Goal: Contribute content: Contribute content

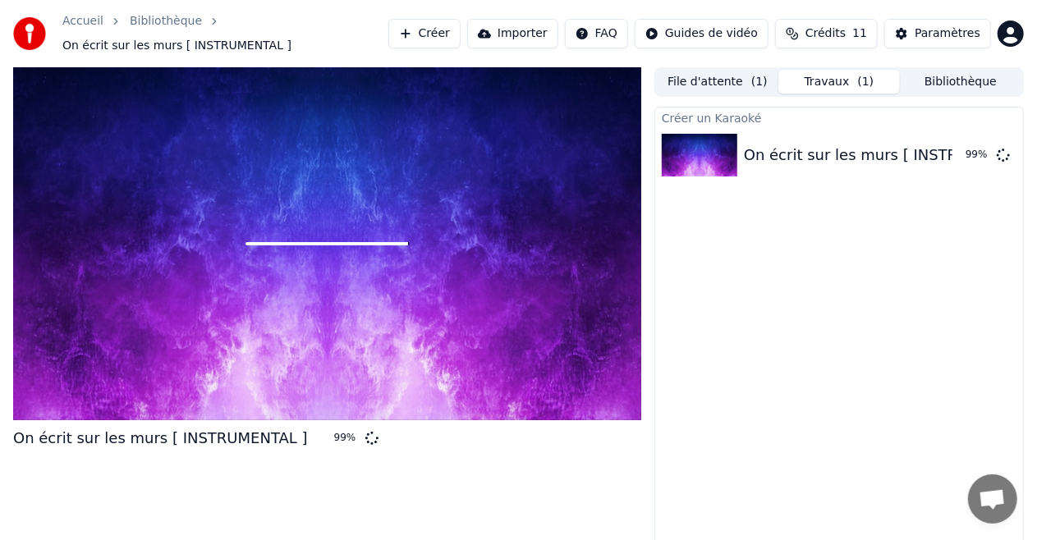
click at [176, 190] on div at bounding box center [327, 243] width 628 height 353
click at [262, 263] on div at bounding box center [327, 243] width 628 height 353
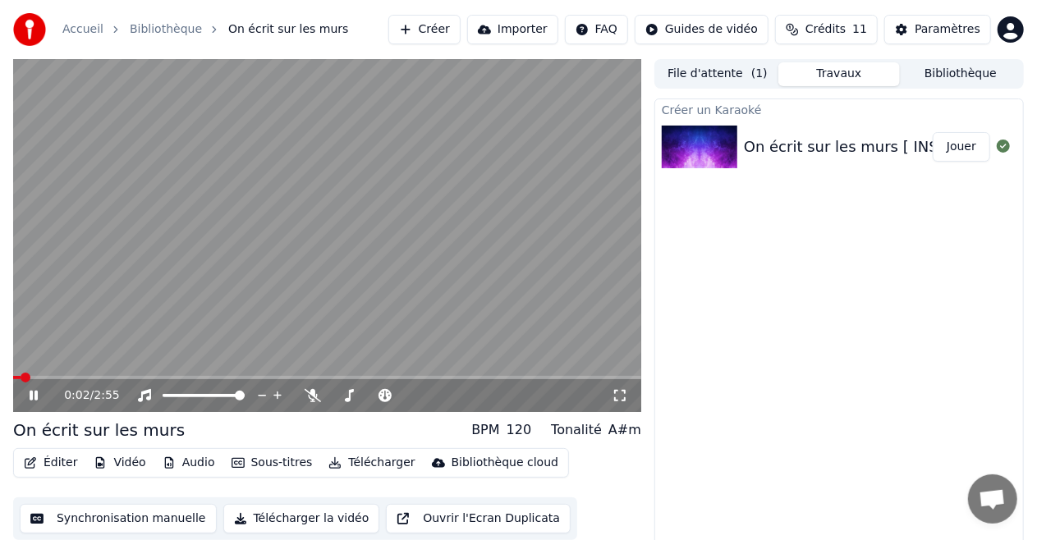
click at [21, 376] on span at bounding box center [16, 377] width 7 height 3
click at [34, 376] on span at bounding box center [103, 377] width 181 height 3
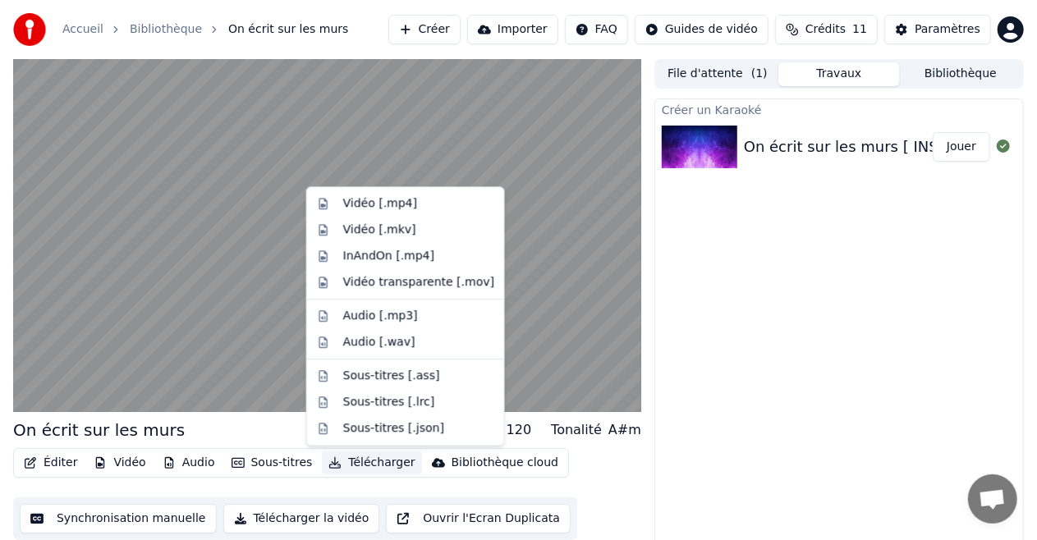
click at [346, 462] on button "Télécharger" at bounding box center [371, 462] width 99 height 23
click at [387, 198] on div "Vidéo [.mp4]" at bounding box center [380, 203] width 74 height 16
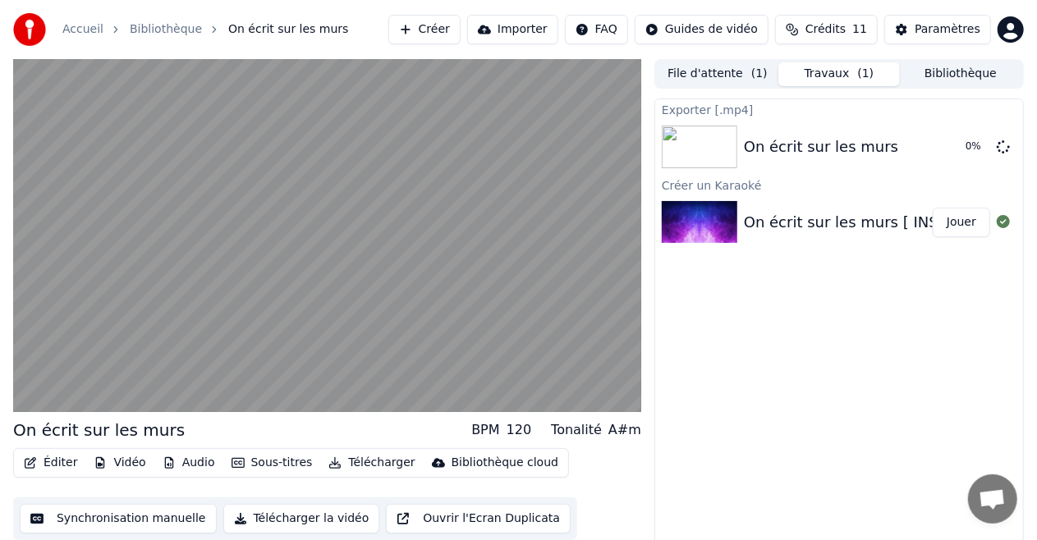
click at [141, 517] on button "Synchronisation manuelle" at bounding box center [118, 519] width 197 height 30
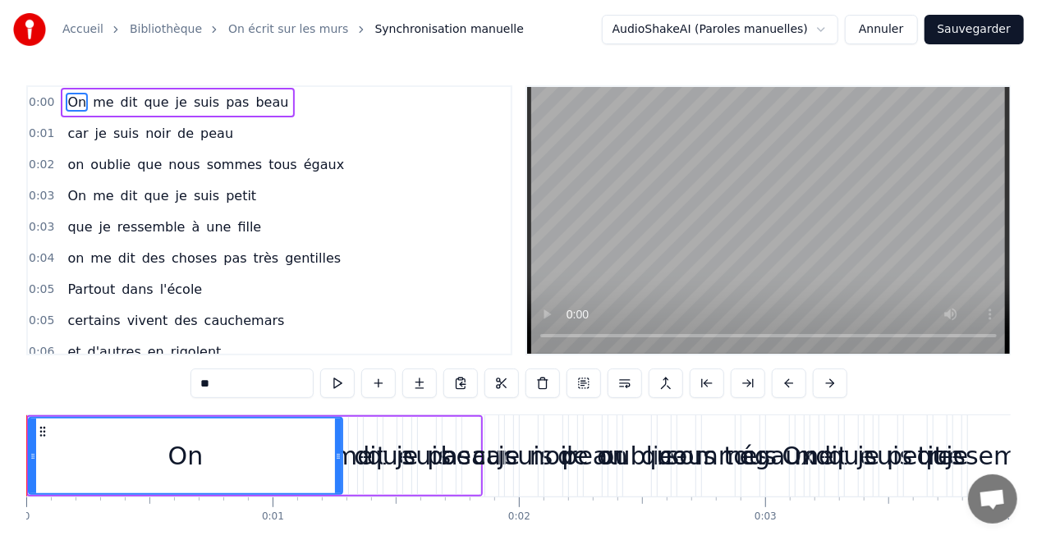
click at [332, 375] on button at bounding box center [337, 384] width 34 height 30
click at [338, 382] on button at bounding box center [337, 384] width 34 height 30
click at [320, 369] on button at bounding box center [337, 384] width 34 height 30
click at [74, 138] on span "car" at bounding box center [78, 133] width 24 height 19
type input "***"
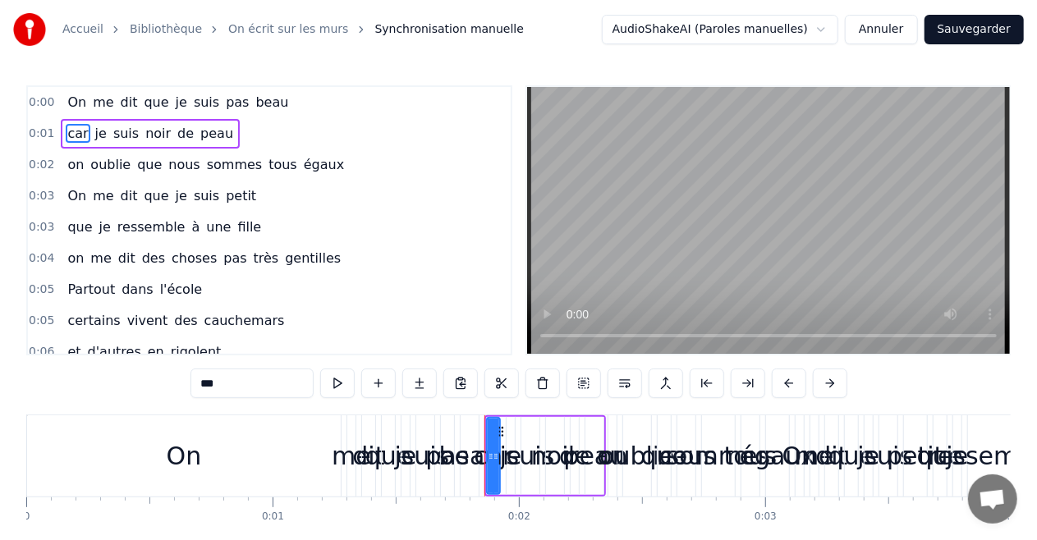
click at [83, 105] on div "On me dit que je suis pas beau" at bounding box center [178, 103] width 234 height 30
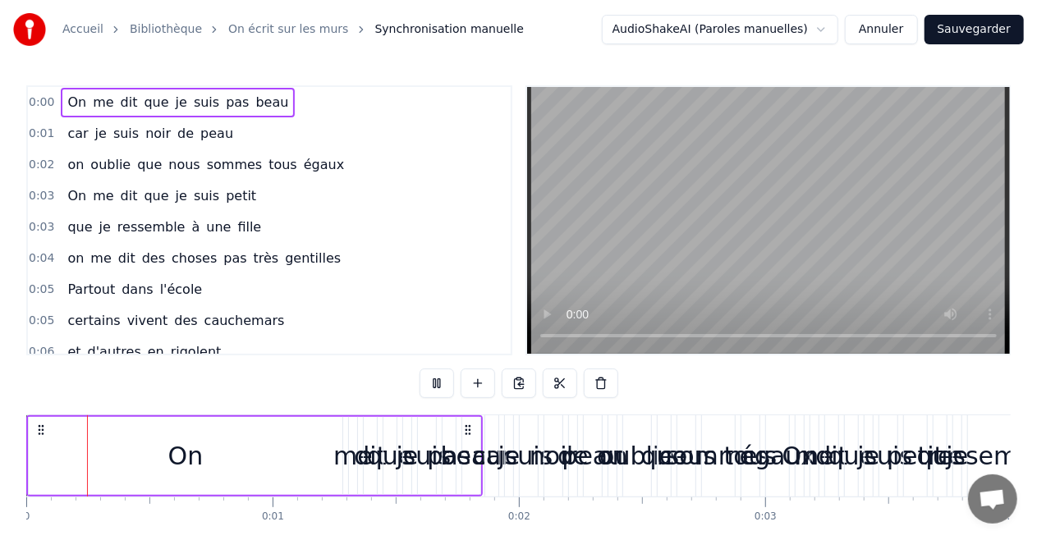
scroll to position [233, 0]
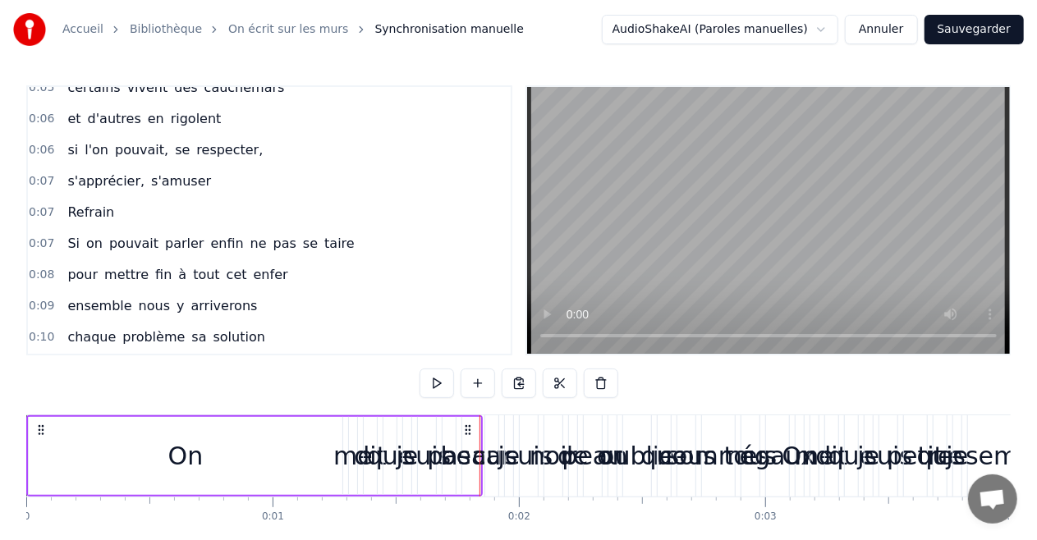
click at [886, 30] on button "Annuler" at bounding box center [881, 30] width 72 height 30
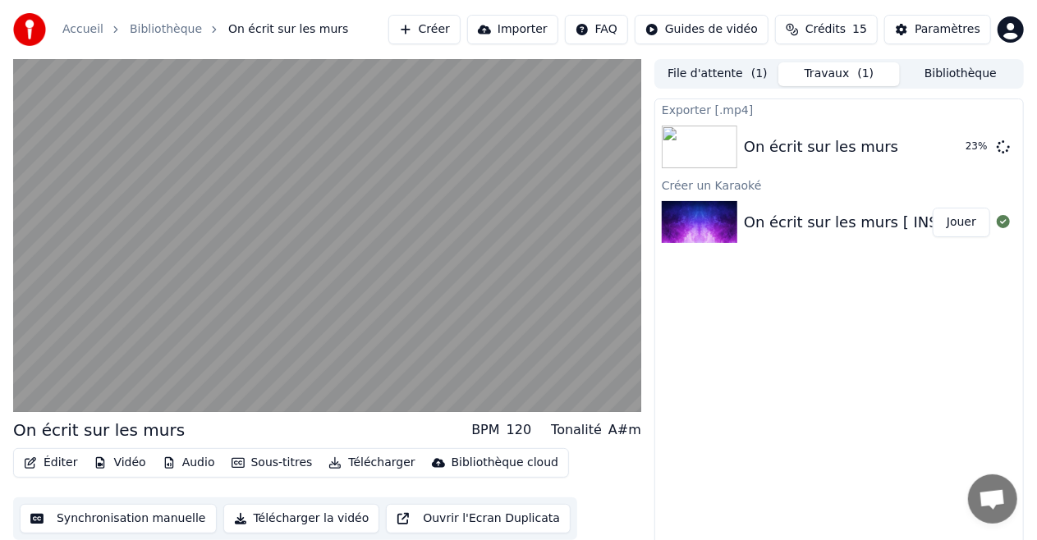
click at [151, 515] on button "Synchronisation manuelle" at bounding box center [118, 519] width 197 height 30
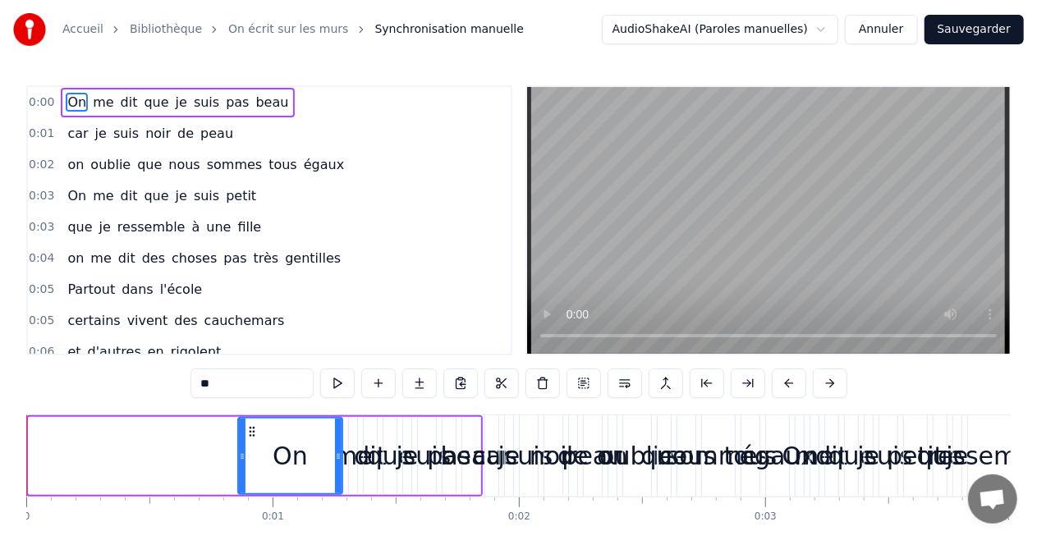
drag, startPoint x: 34, startPoint y: 460, endPoint x: 243, endPoint y: 456, distance: 209.3
click at [243, 456] on icon at bounding box center [242, 456] width 7 height 13
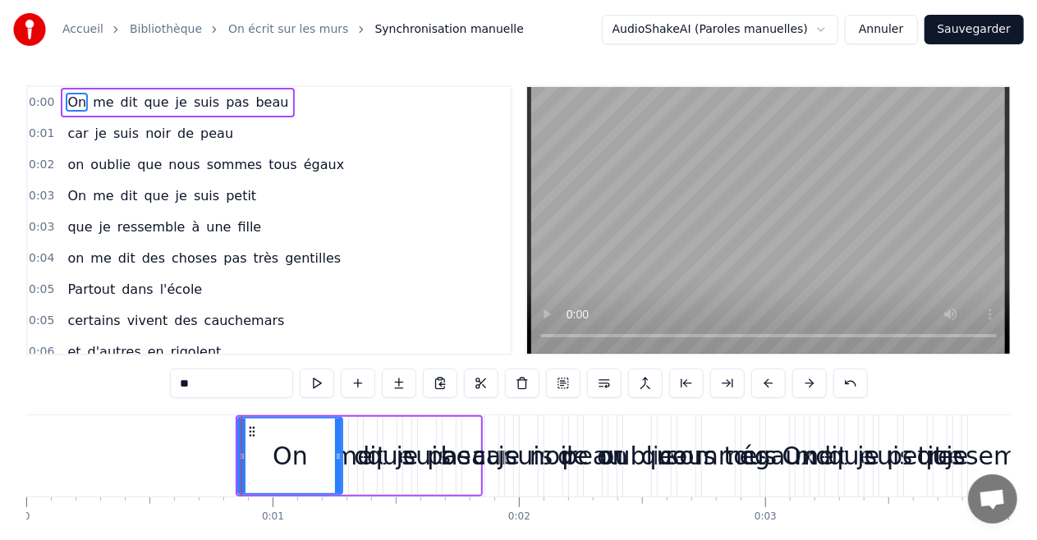
click at [458, 460] on div "beau" at bounding box center [472, 455] width 62 height 37
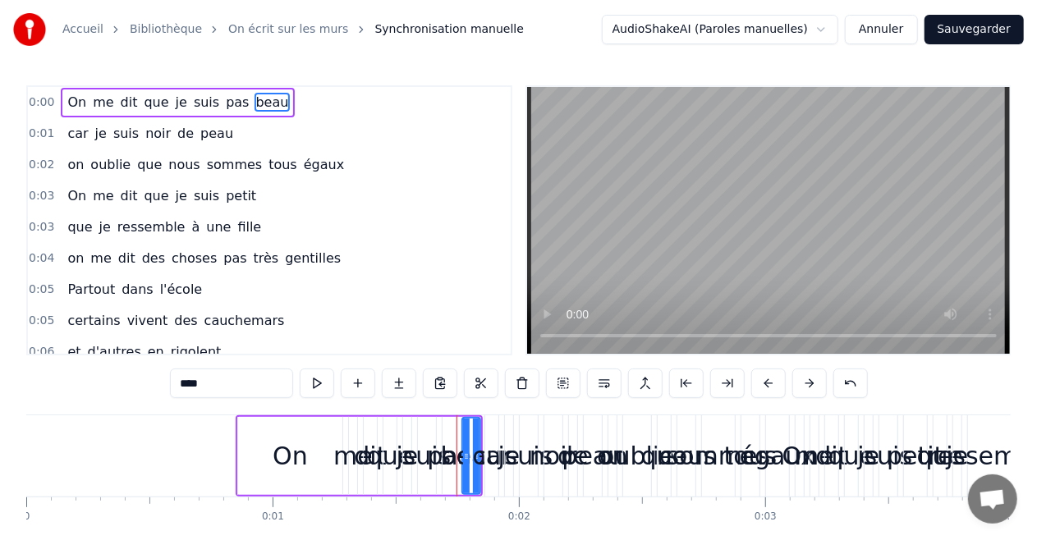
type input "****"
click at [53, 100] on div "0:00 On me dit que je suis pas beau" at bounding box center [269, 102] width 483 height 31
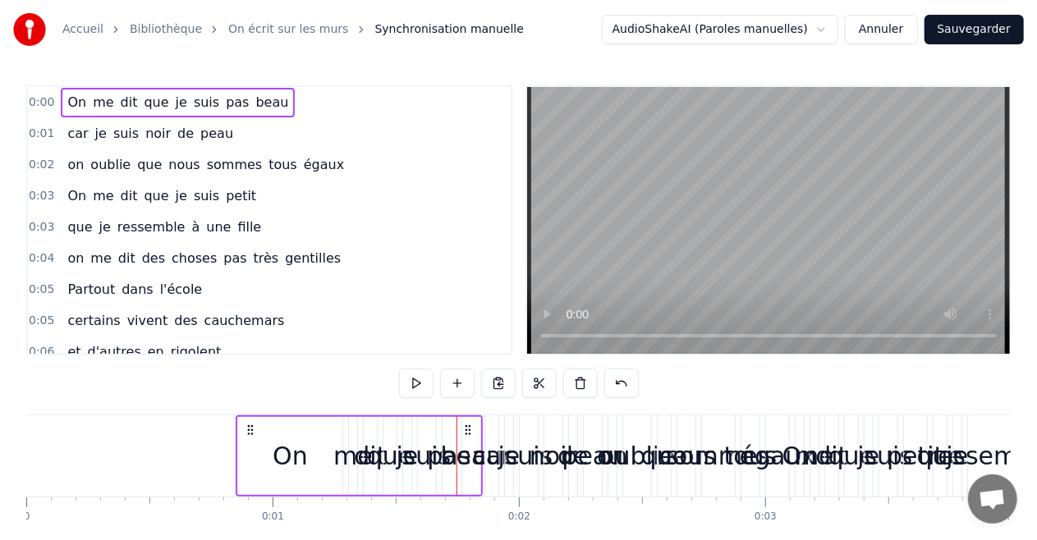
click at [59, 103] on div "0:00 On me dit que je suis pas beau" at bounding box center [269, 102] width 483 height 31
drag, startPoint x: 59, startPoint y: 103, endPoint x: 56, endPoint y: 200, distance: 97.7
click at [56, 200] on div "0:00 On me dit que je suis pas beau 0:01 car je suis noir de peau 0:02 on oubli…" at bounding box center [269, 220] width 486 height 270
click at [61, 200] on div "On me dit que je suis petit" at bounding box center [162, 196] width 202 height 30
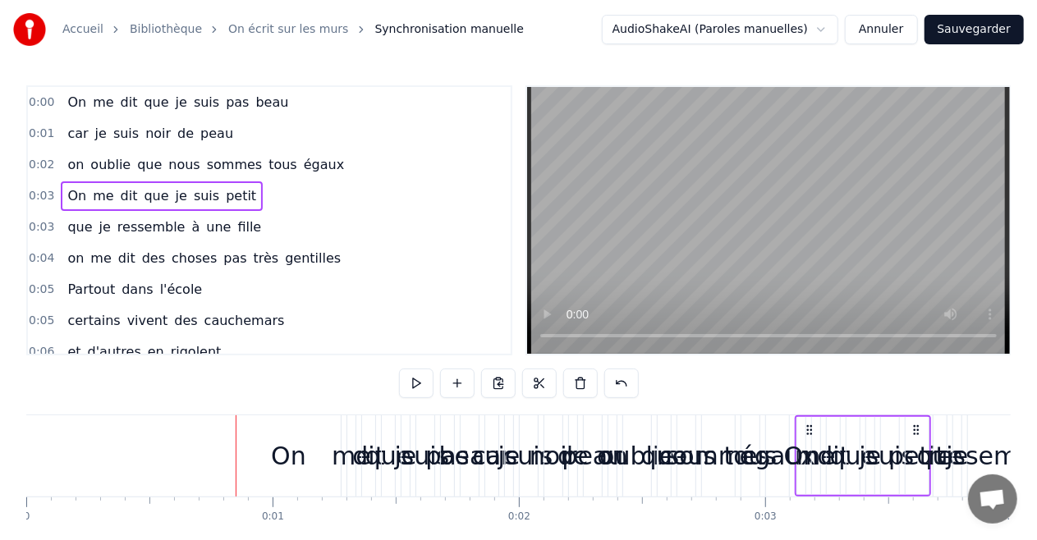
click at [66, 100] on span "On" at bounding box center [77, 102] width 22 height 19
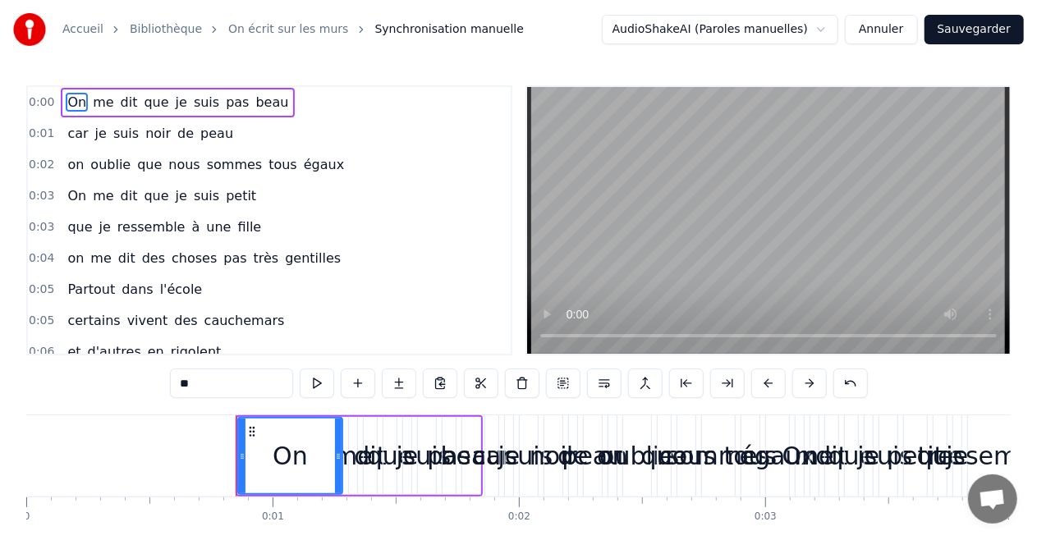
drag, startPoint x: 53, startPoint y: 103, endPoint x: 98, endPoint y: 118, distance: 47.5
click at [98, 118] on div "0:00 On me dit que je suis pas beau 0:01 car je suis noir de peau 0:02 on oubli…" at bounding box center [269, 220] width 486 height 270
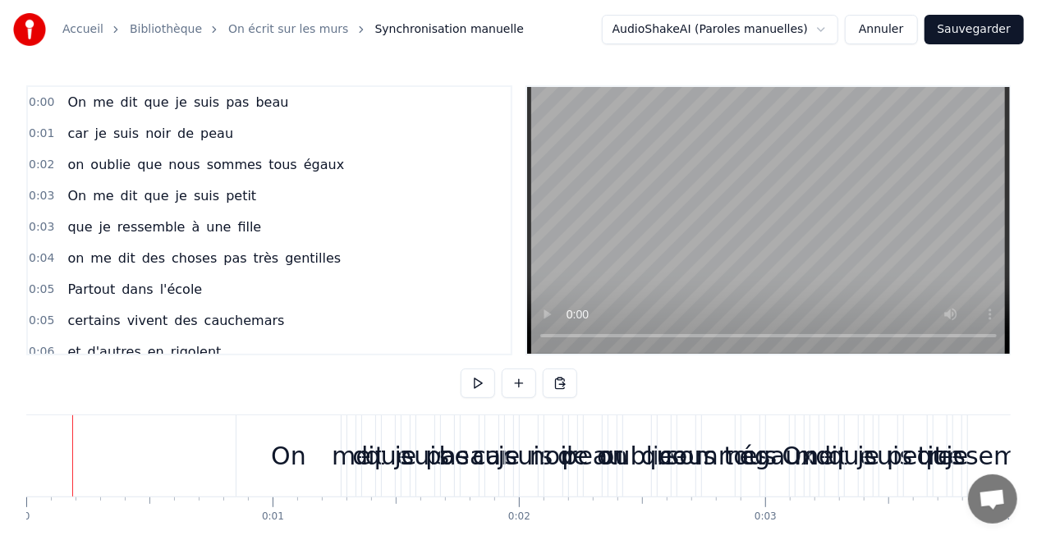
click at [72, 452] on div at bounding box center [72, 455] width 1 height 81
click at [523, 382] on button at bounding box center [518, 384] width 34 height 30
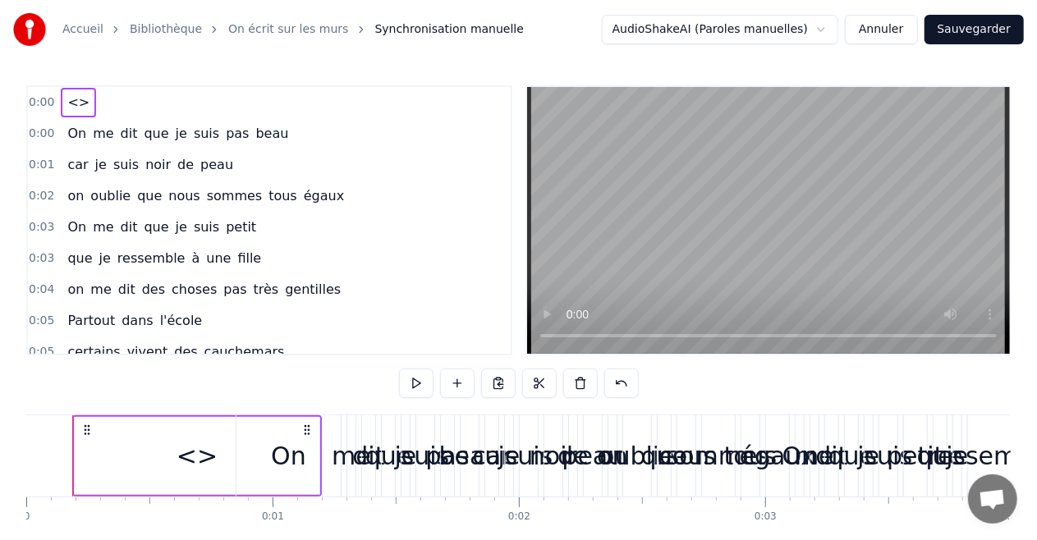
click at [195, 451] on div "<>" at bounding box center [196, 455] width 41 height 37
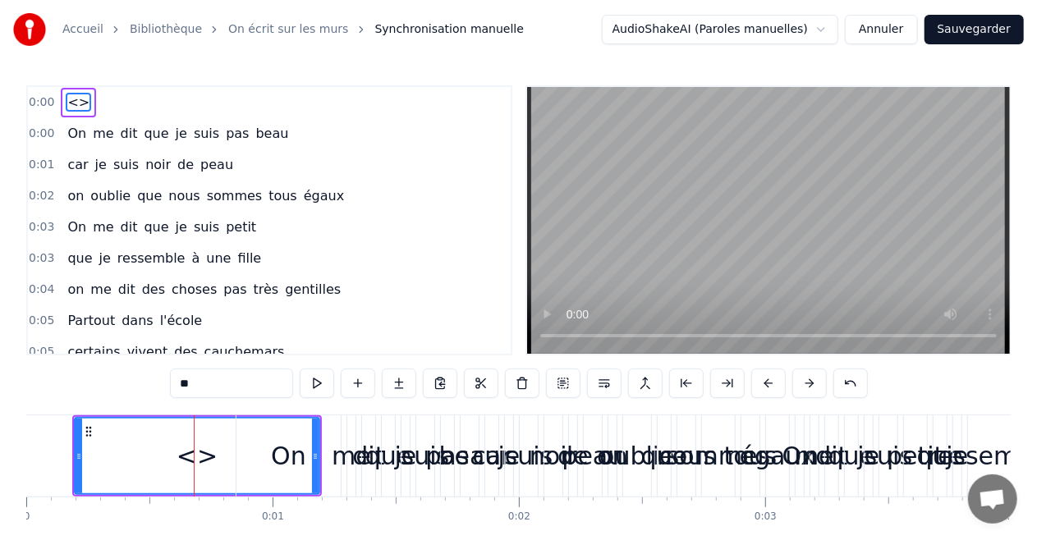
scroll to position [80, 0]
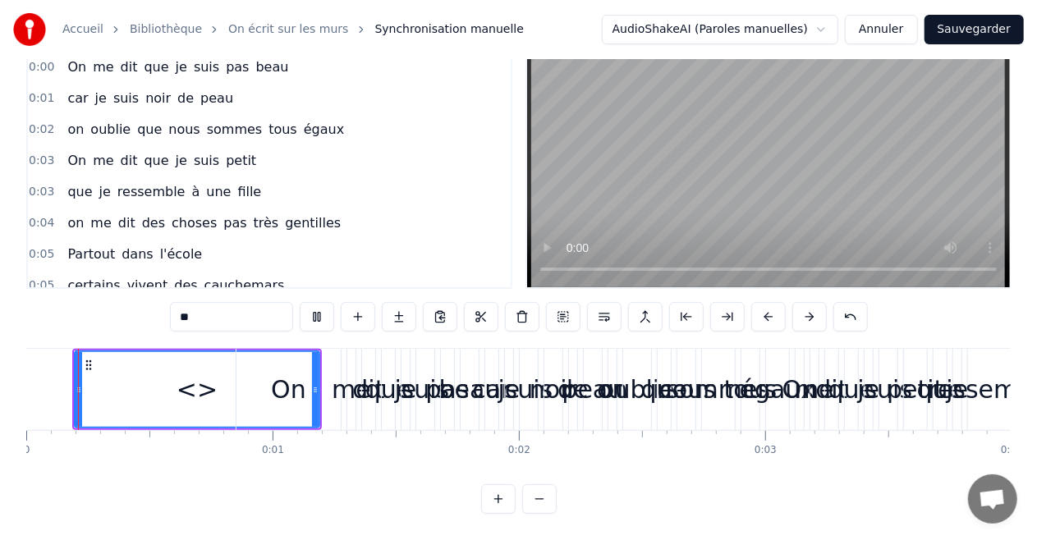
click at [205, 386] on div "<>" at bounding box center [196, 389] width 41 height 37
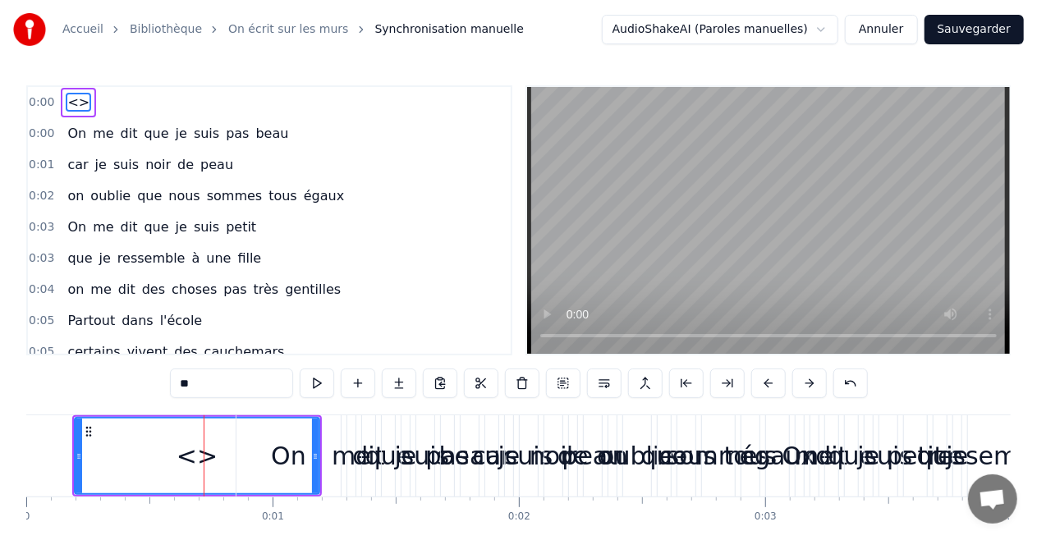
drag, startPoint x: 210, startPoint y: 464, endPoint x: 154, endPoint y: 465, distance: 55.8
click at [154, 465] on div "<>" at bounding box center [197, 456] width 243 height 75
click at [212, 453] on div "<>" at bounding box center [196, 455] width 41 height 37
drag, startPoint x: 212, startPoint y: 453, endPoint x: 173, endPoint y: 456, distance: 38.7
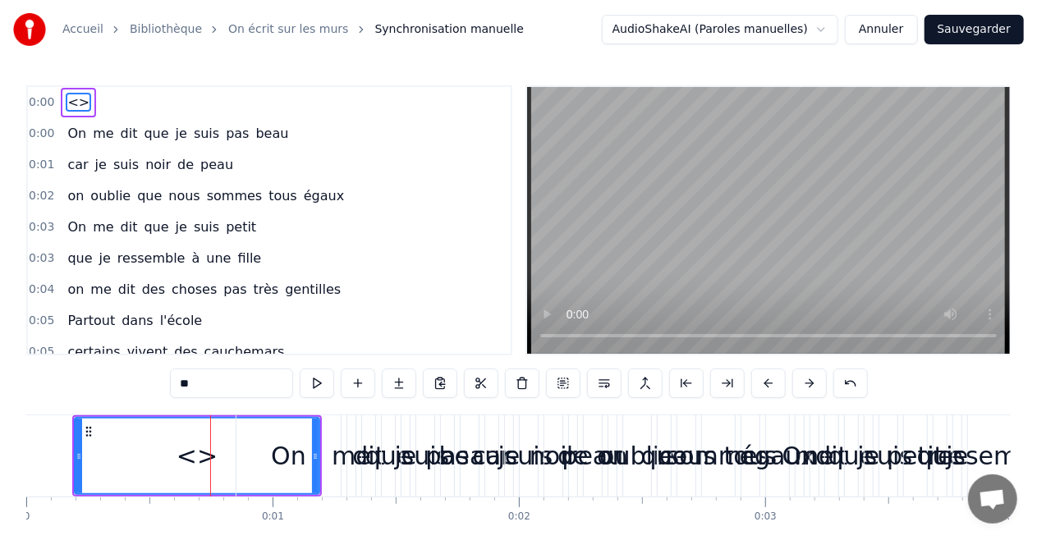
click at [173, 456] on div "<>" at bounding box center [197, 456] width 243 height 75
drag, startPoint x: 211, startPoint y: 394, endPoint x: 168, endPoint y: 394, distance: 42.7
click at [168, 394] on div "0:00 <> 0:00 On me dit que je suis pas beau 0:01 car je suis noir de peau 0:02 …" at bounding box center [518, 332] width 984 height 495
type input "*****"
click at [120, 389] on div "0:00 3 2 1 0:00 On me dit que je suis pas beau 0:01 car je suis noir de peau 0:…" at bounding box center [518, 332] width 984 height 495
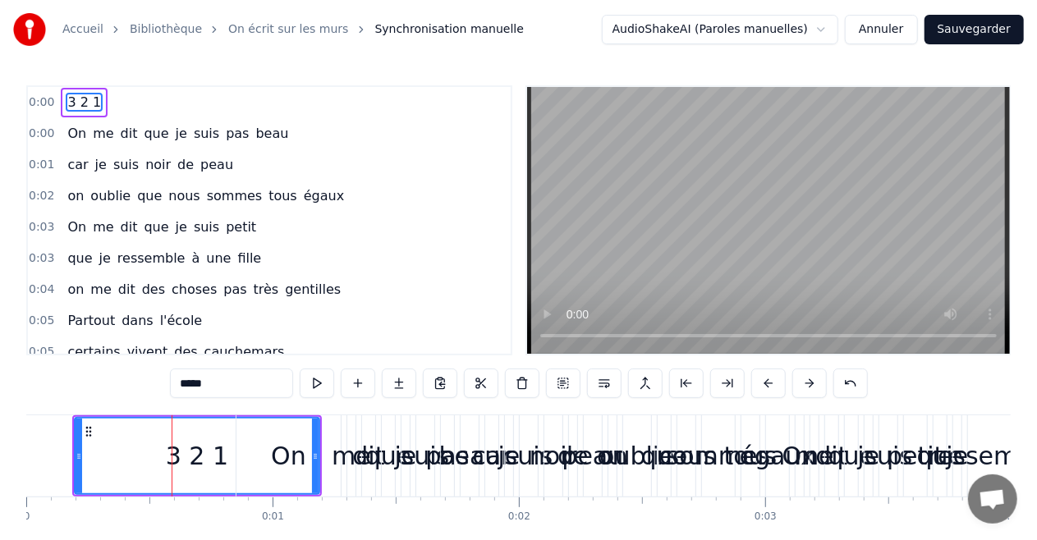
click at [120, 389] on div "0:00 3 2 1 0:00 On me dit que je suis pas beau 0:01 car je suis noir de peau 0:…" at bounding box center [518, 332] width 984 height 495
click at [361, 388] on button at bounding box center [358, 384] width 34 height 30
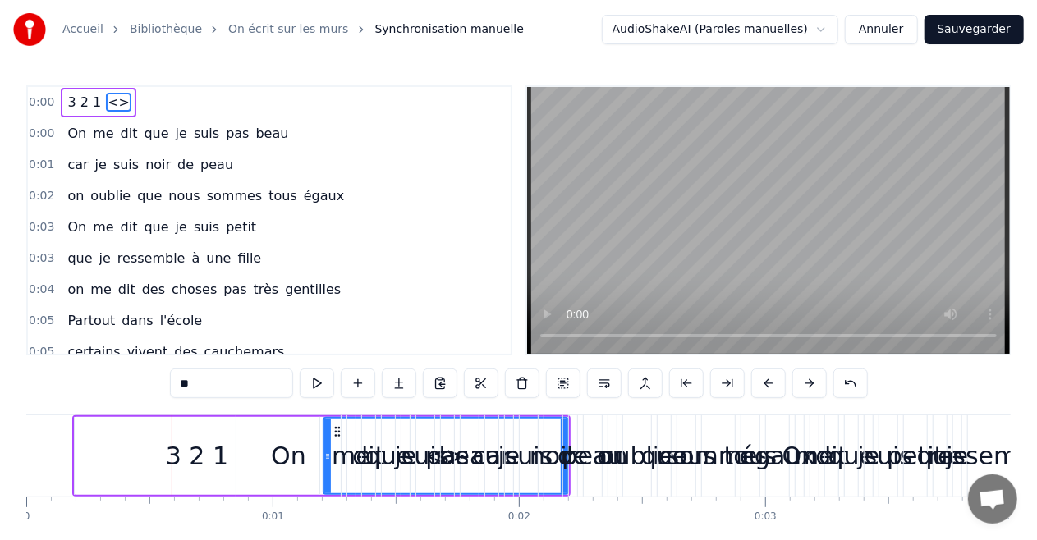
click at [331, 426] on div "On" at bounding box center [288, 455] width 104 height 81
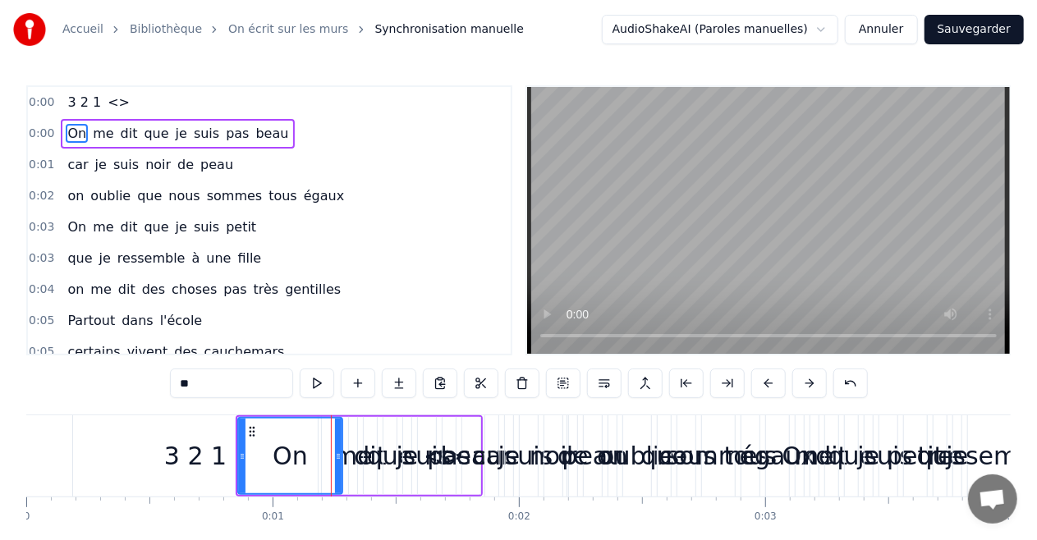
type input "**"
click at [136, 409] on div "0:00 3 2 1 <> 0:00 On me dit que je suis pas beau 0:01 car je suis noir de peau…" at bounding box center [518, 332] width 984 height 495
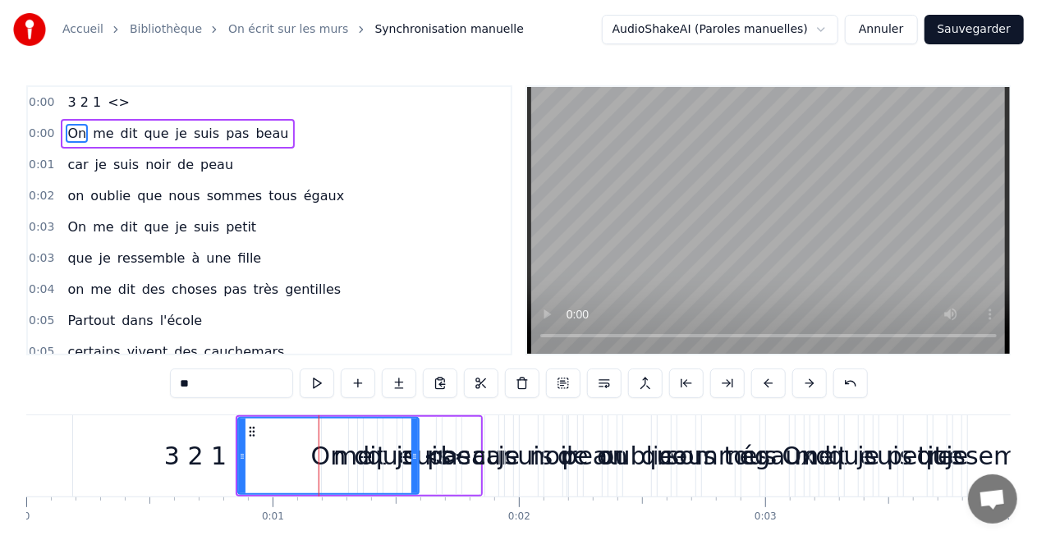
drag, startPoint x: 339, startPoint y: 455, endPoint x: 420, endPoint y: 451, distance: 81.3
click at [420, 451] on div "On me dit que je suis pas beau" at bounding box center [359, 455] width 247 height 81
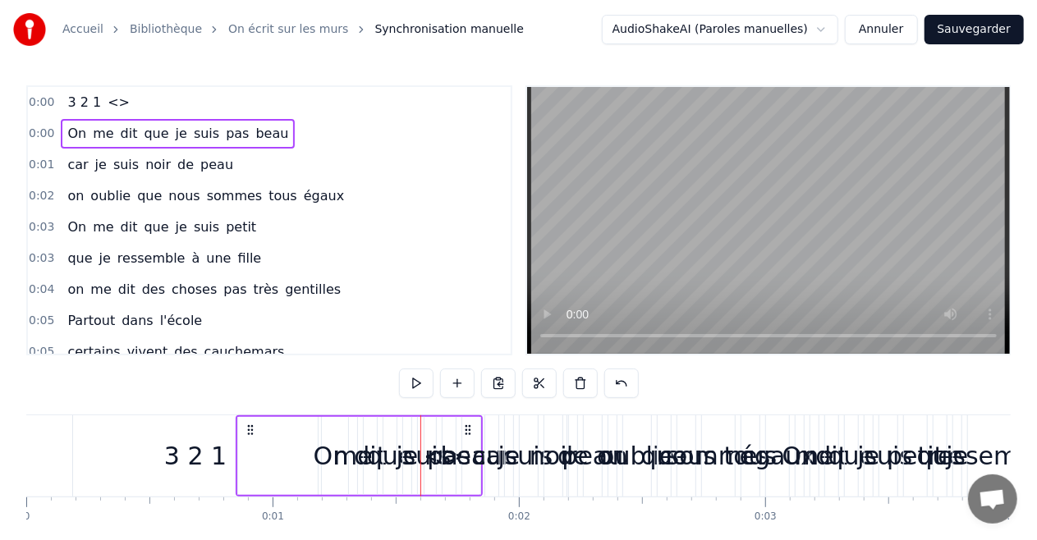
click at [180, 401] on div "0:00 3 2 1 <> 0:00 On me dit que je suis pas beau 0:01 car je suis noir de peau…" at bounding box center [518, 332] width 984 height 495
click at [169, 418] on div "3 2 1" at bounding box center [195, 455] width 245 height 81
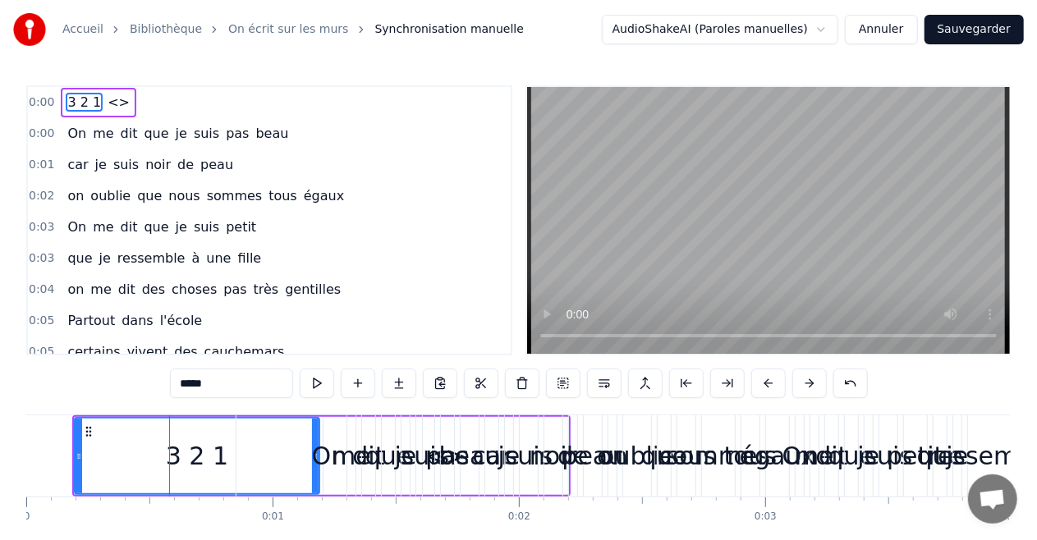
click at [318, 446] on div "On" at bounding box center [329, 455] width 35 height 37
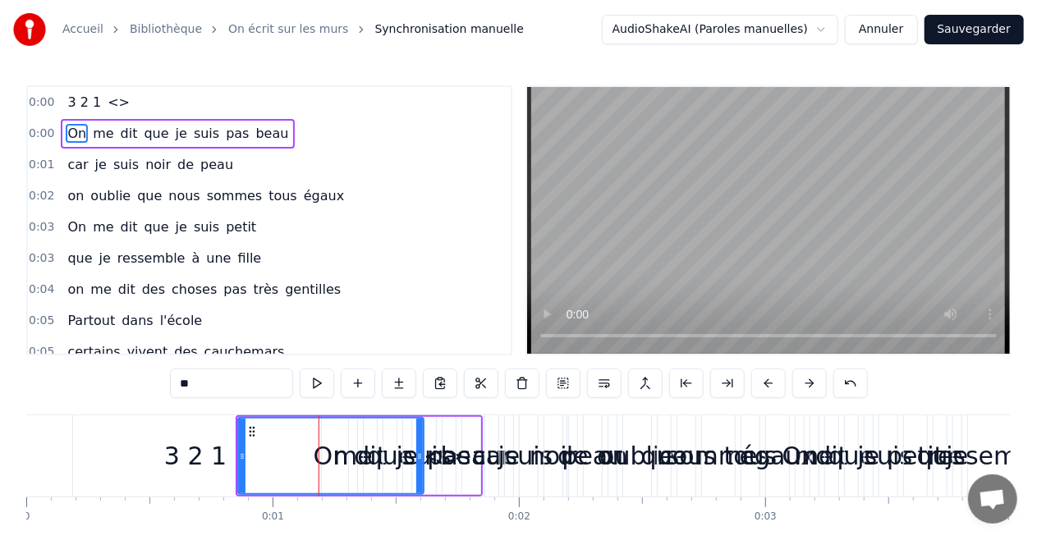
click at [190, 428] on div "3 2 1" at bounding box center [195, 455] width 245 height 81
type input "*****"
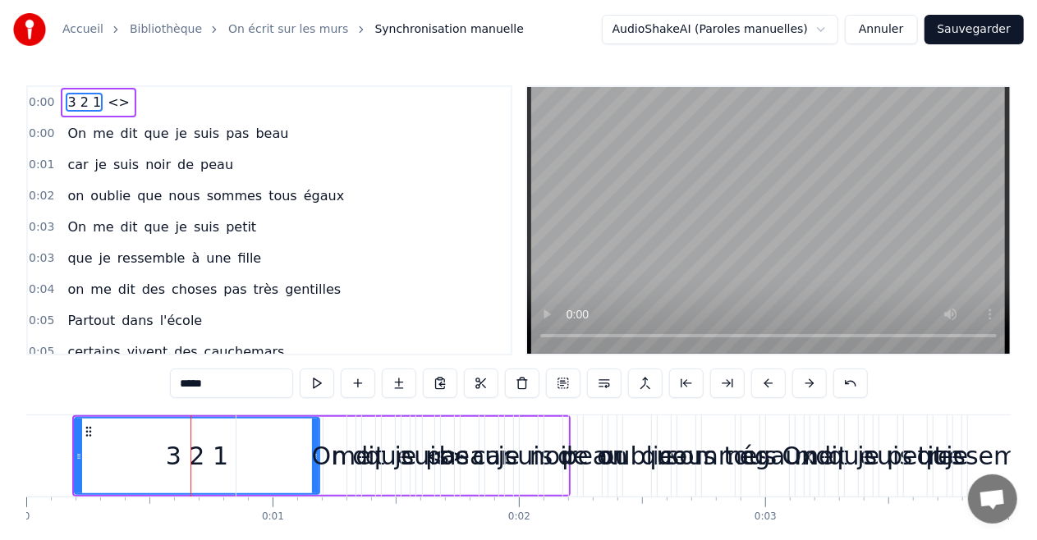
drag, startPoint x: 315, startPoint y: 438, endPoint x: 426, endPoint y: 442, distance: 110.9
click at [426, 442] on div "On me dit que je suis pas beau" at bounding box center [359, 455] width 247 height 81
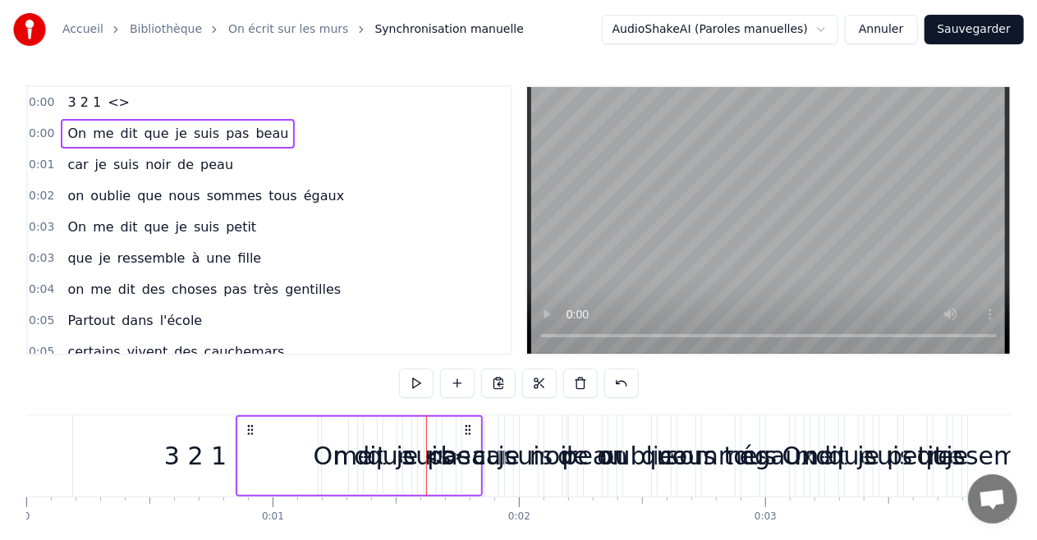
click at [198, 440] on div "3 2 1" at bounding box center [195, 455] width 62 height 37
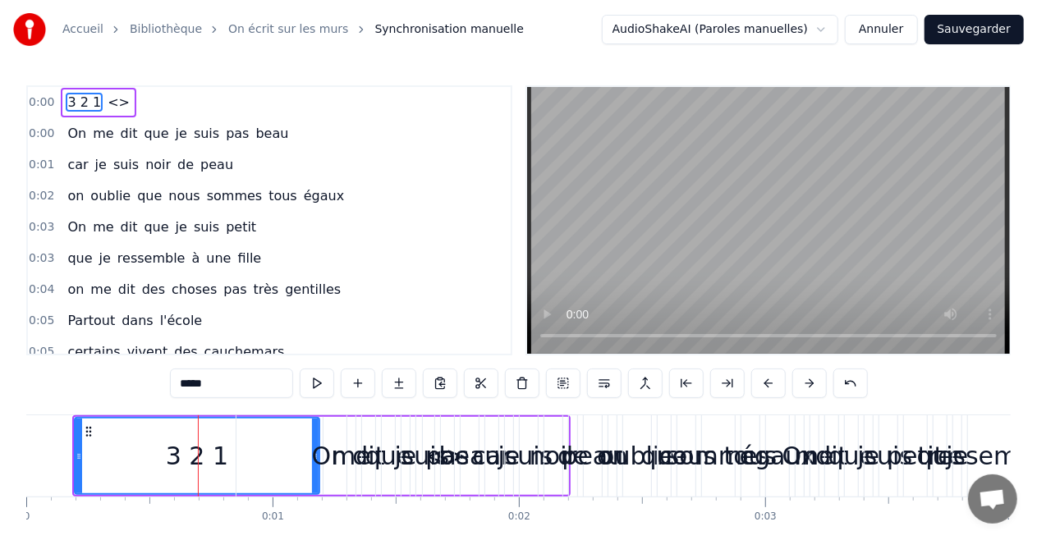
drag, startPoint x: 120, startPoint y: 102, endPoint x: 138, endPoint y: 104, distance: 18.2
click at [138, 104] on div "0:00 3 2 1 <>" at bounding box center [269, 102] width 483 height 31
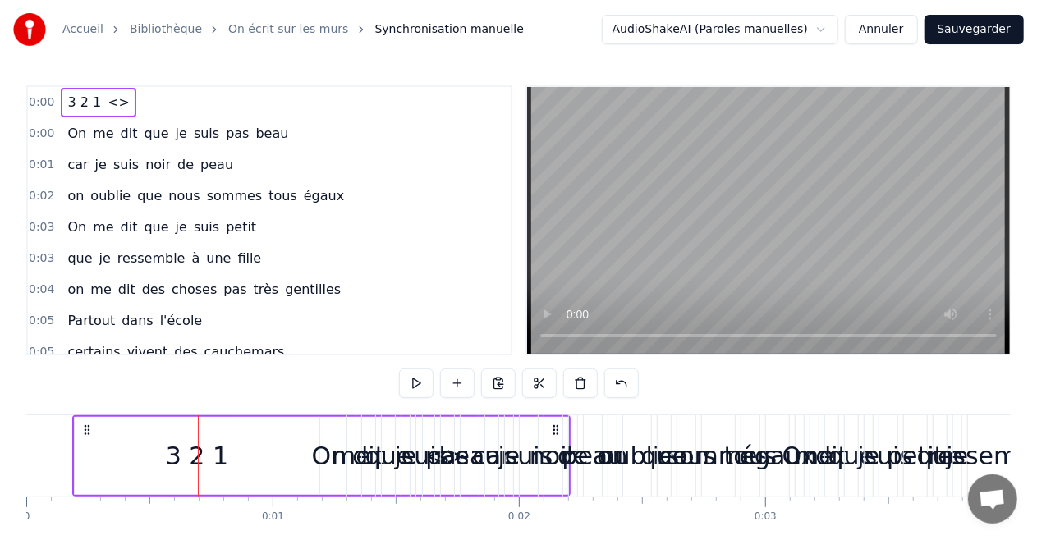
click at [268, 442] on div "On" at bounding box center [328, 455] width 185 height 81
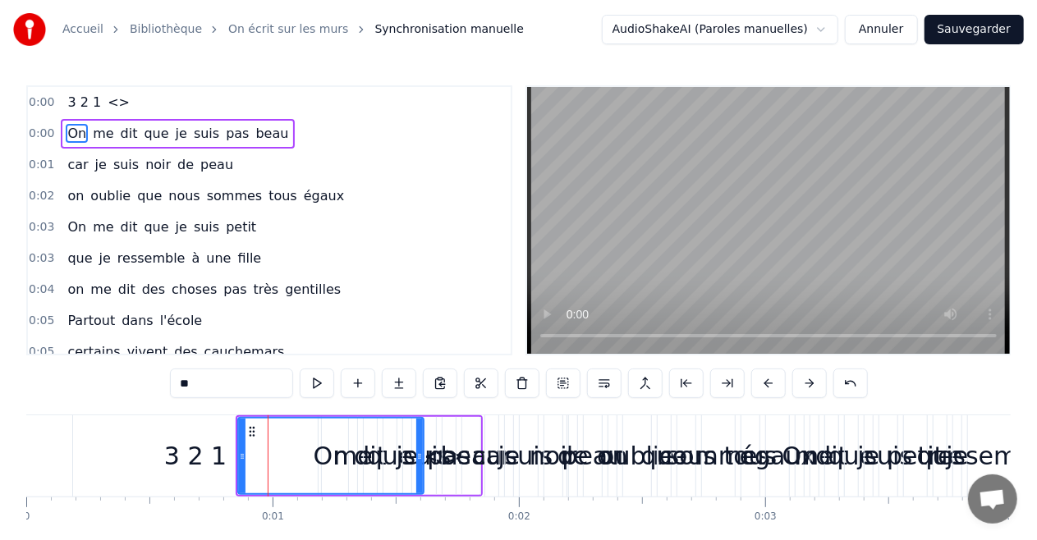
click at [222, 423] on div "3 2 1" at bounding box center [195, 455] width 245 height 81
type input "*****"
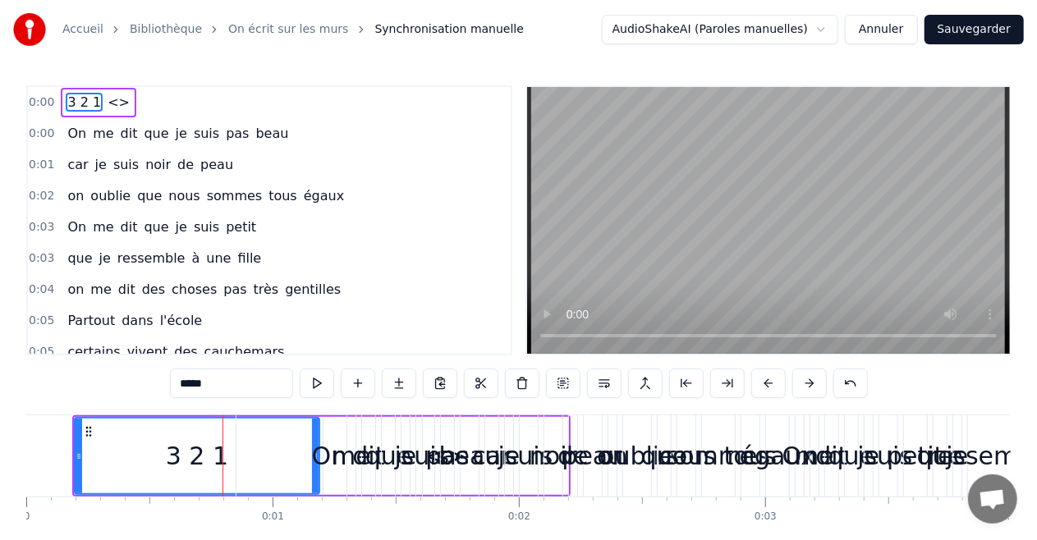
click at [798, 280] on video at bounding box center [768, 220] width 483 height 267
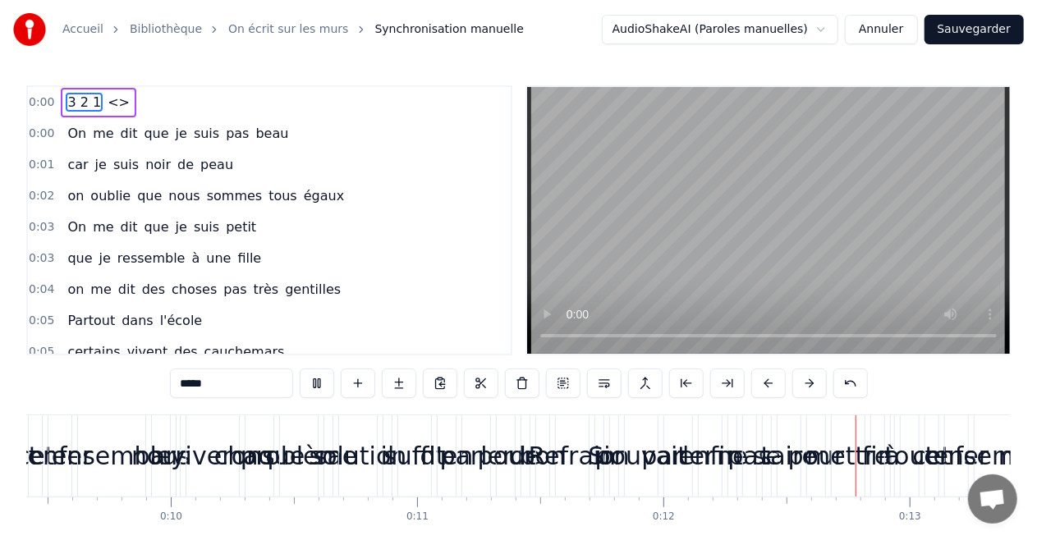
scroll to position [0, 2880]
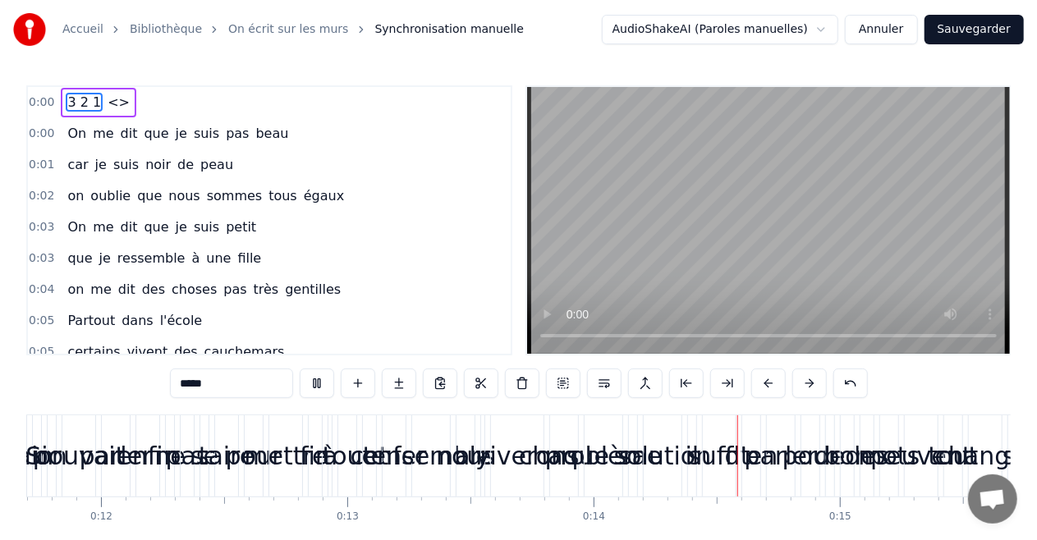
click at [85, 389] on div "0:00 3 2 1 <> 0:00 On me dit que je suis pas beau 0:01 car je suis noir de peau…" at bounding box center [518, 332] width 984 height 495
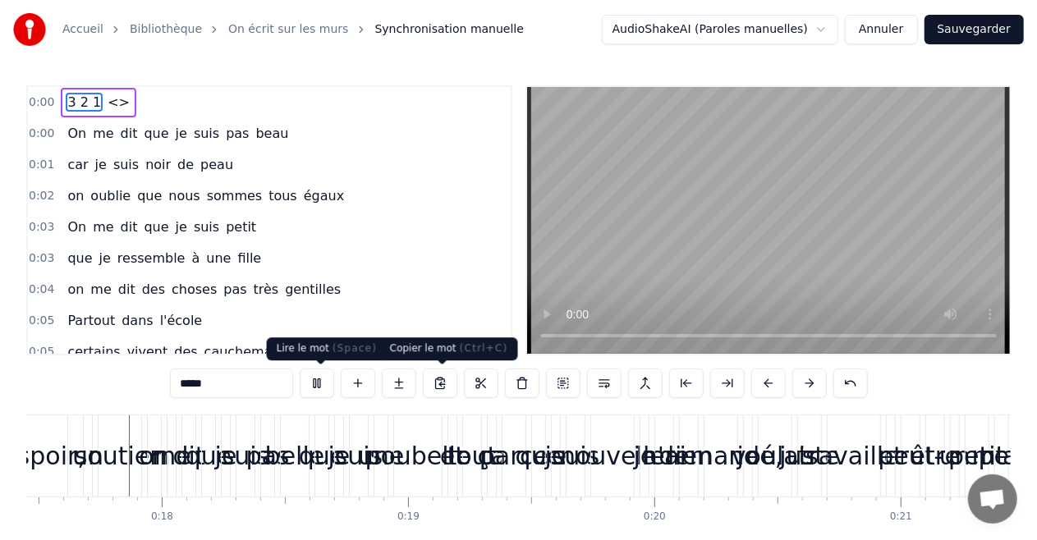
scroll to position [0, 4317]
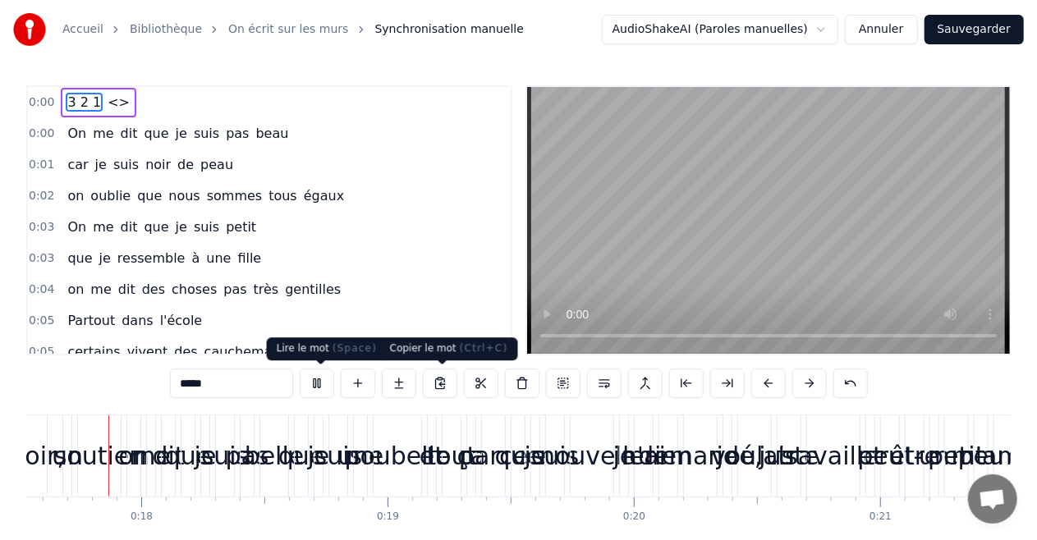
click at [318, 382] on button at bounding box center [317, 384] width 34 height 30
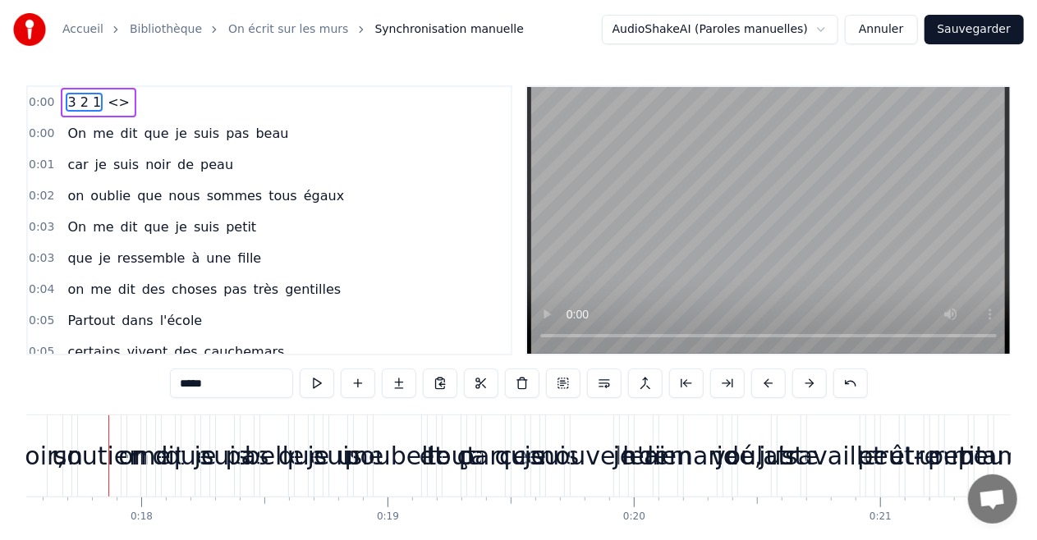
click at [39, 202] on div "0:02 on oublie que nous sommes tous égaux" at bounding box center [269, 196] width 483 height 31
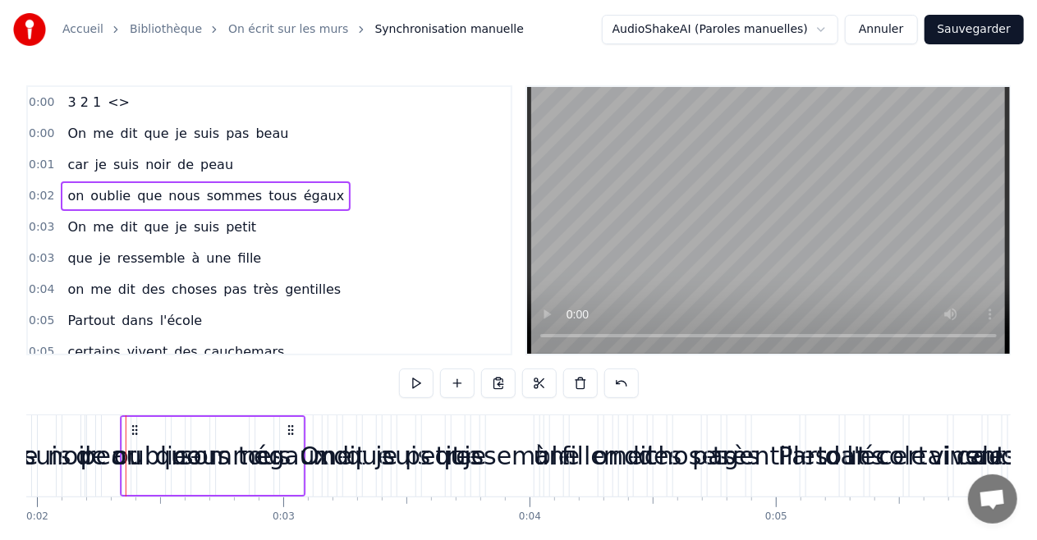
scroll to position [0, 466]
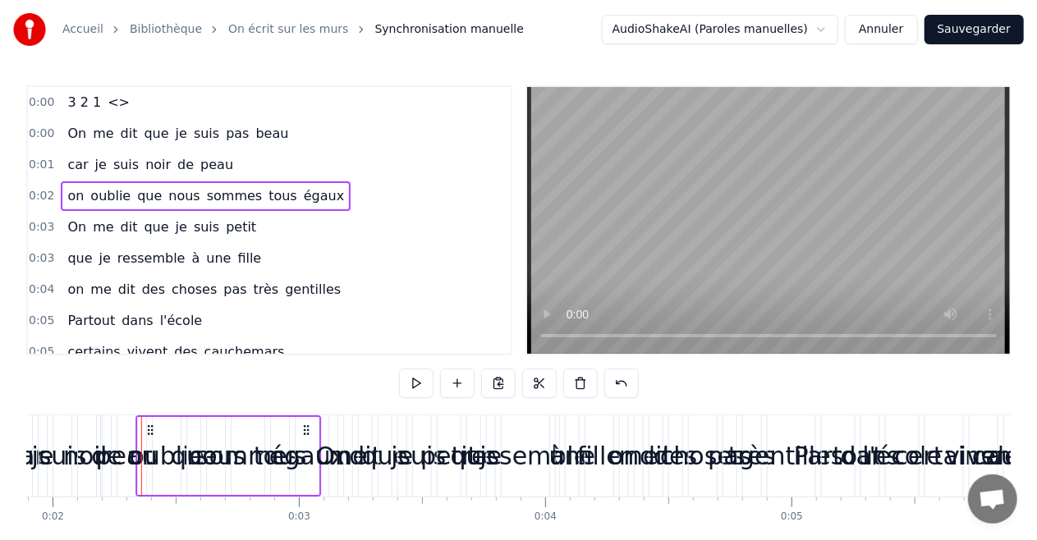
drag, startPoint x: 123, startPoint y: 428, endPoint x: 139, endPoint y: 430, distance: 15.8
click at [144, 430] on icon at bounding box center [150, 429] width 13 height 13
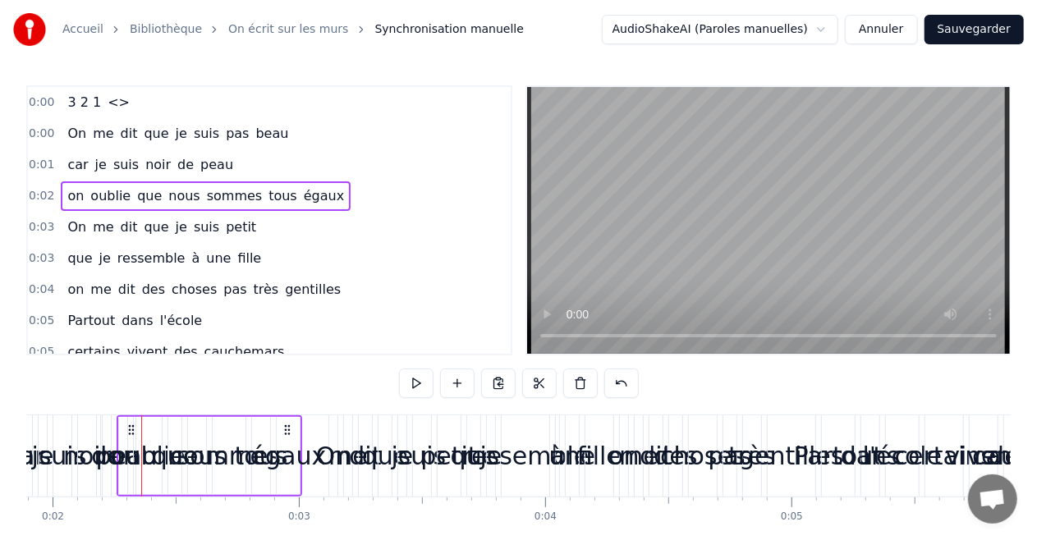
scroll to position [0, 459]
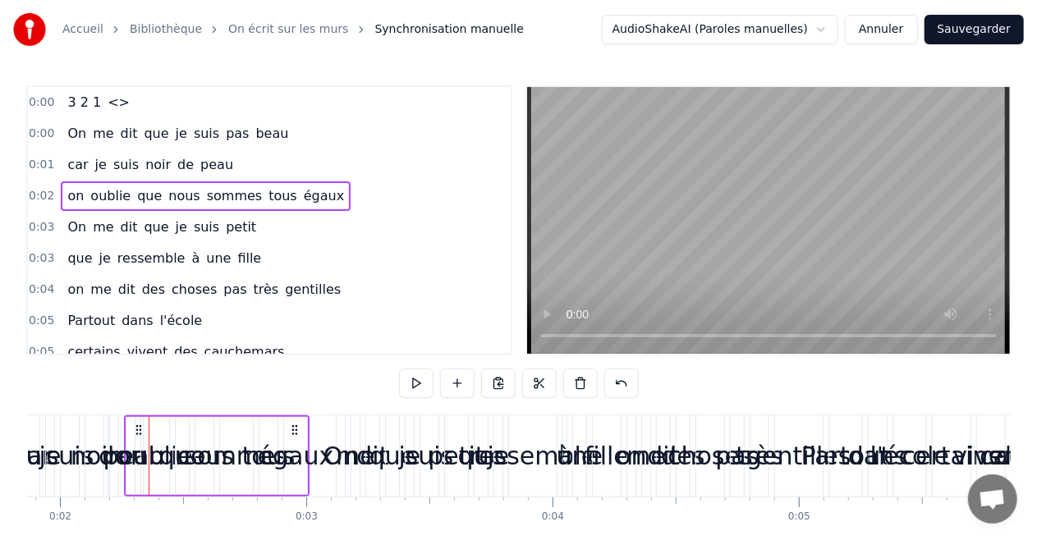
click at [69, 136] on span "On" at bounding box center [77, 133] width 22 height 19
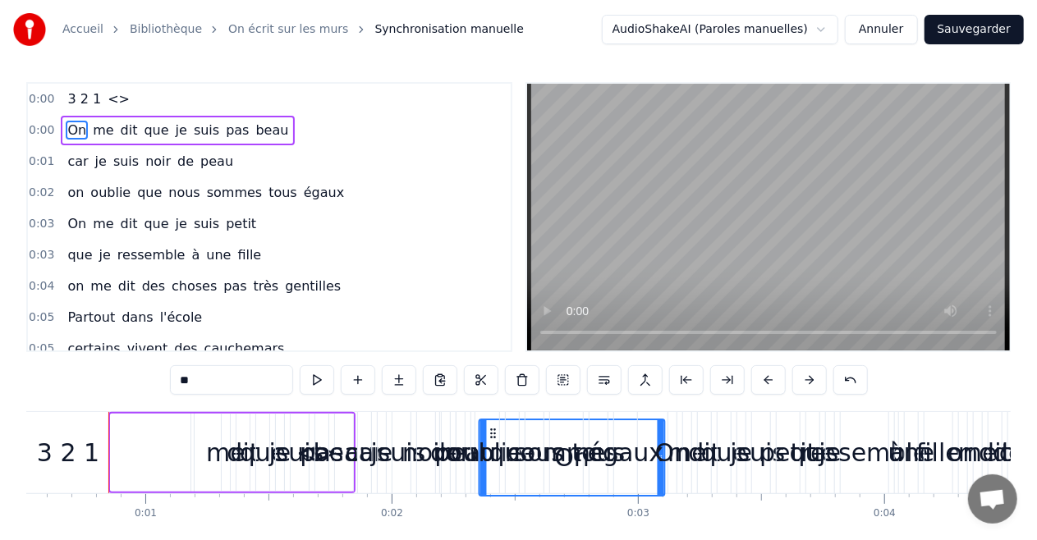
scroll to position [15, 0]
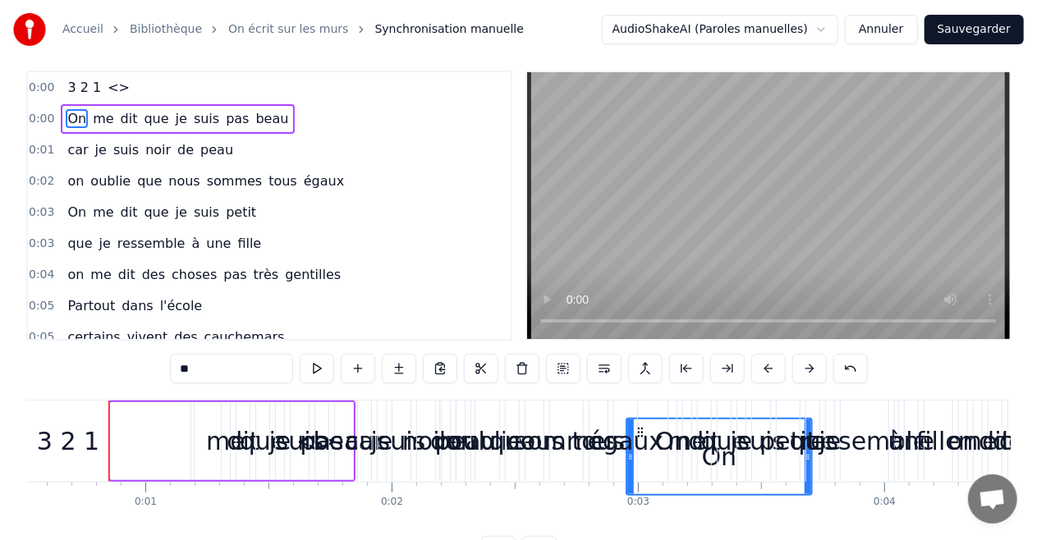
drag, startPoint x: 125, startPoint y: 430, endPoint x: 640, endPoint y: 425, distance: 515.4
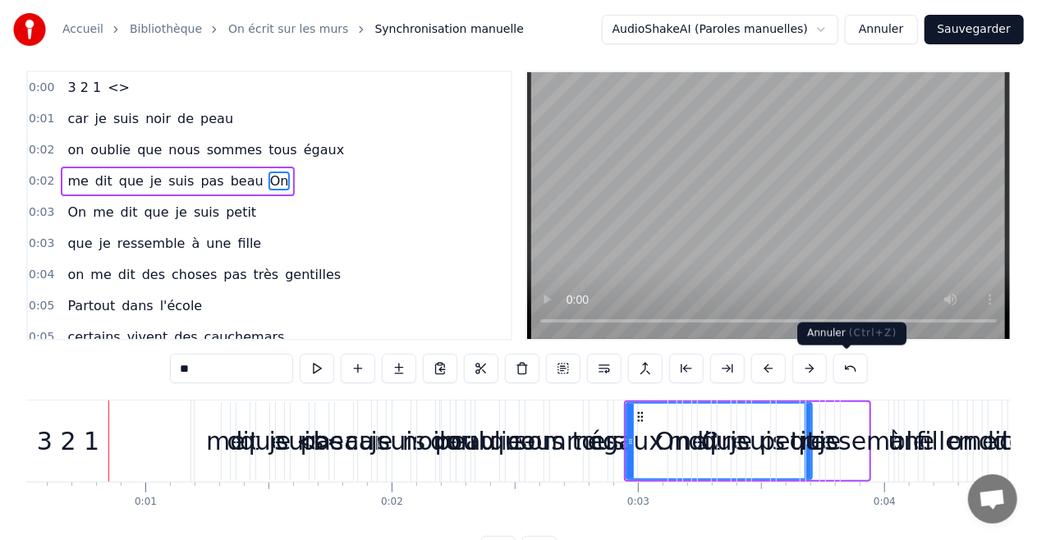
click at [840, 372] on button at bounding box center [850, 369] width 34 height 30
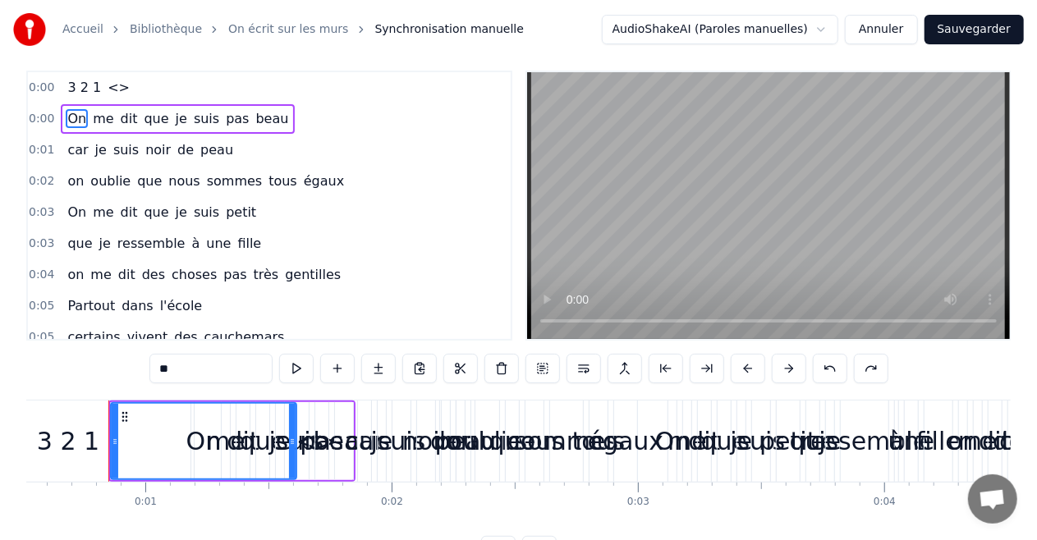
click at [121, 380] on div "0:00 3 2 1 <> 0:00 On me dit que je suis pas beau 0:01 car je suis noir de peau…" at bounding box center [518, 318] width 984 height 495
click at [69, 391] on div "0:00 3 2 1 <> 0:00 On me dit que je suis pas beau 0:01 car je suis noir de peau…" at bounding box center [518, 318] width 984 height 495
click at [68, 121] on span "On" at bounding box center [77, 118] width 22 height 19
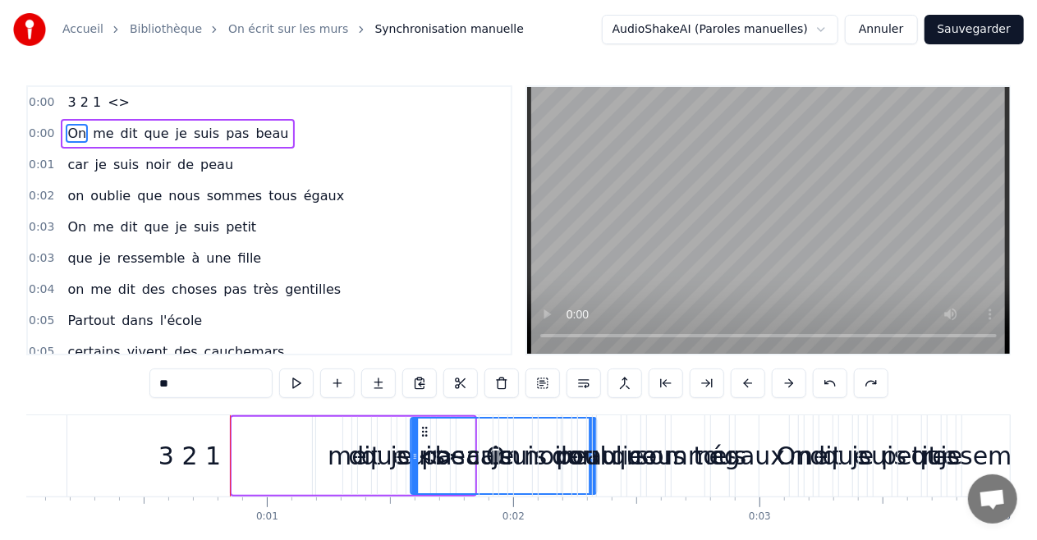
scroll to position [0, 5]
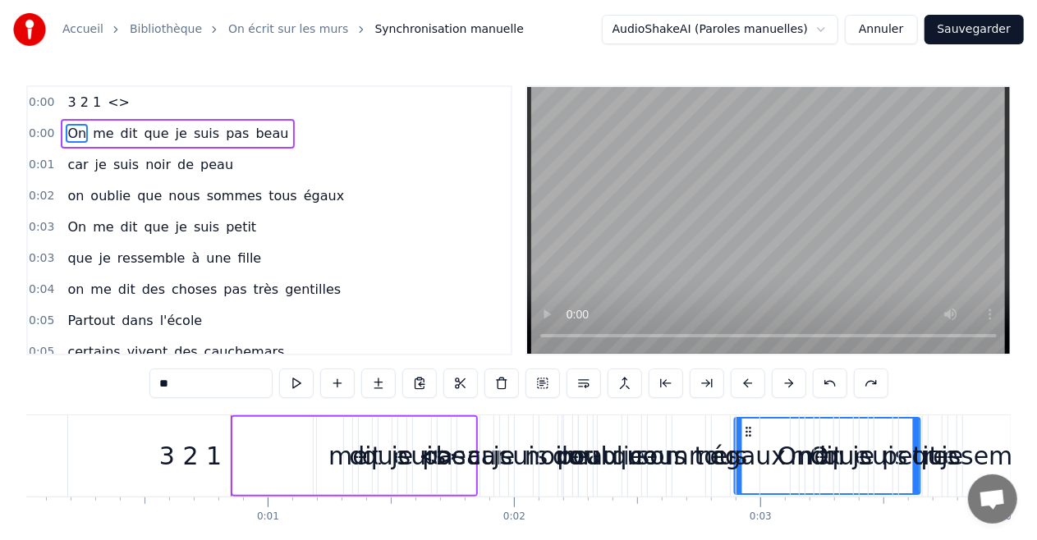
drag, startPoint x: 126, startPoint y: 425, endPoint x: 749, endPoint y: 416, distance: 623.0
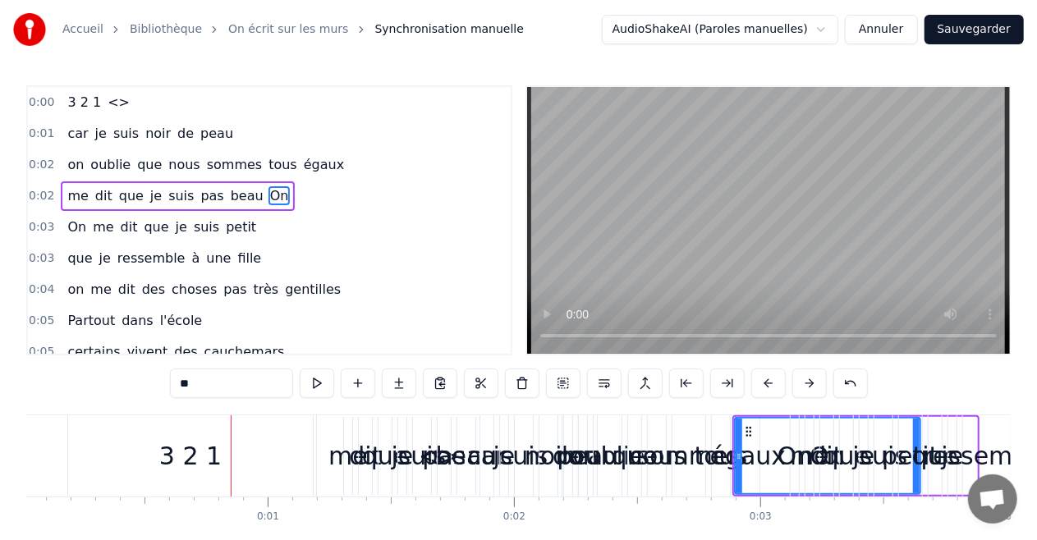
click at [268, 199] on span "On" at bounding box center [279, 195] width 22 height 19
drag, startPoint x: 258, startPoint y: 195, endPoint x: 74, endPoint y: 193, distance: 183.9
click at [74, 193] on div "me dit que je suis pas beau On" at bounding box center [178, 196] width 234 height 30
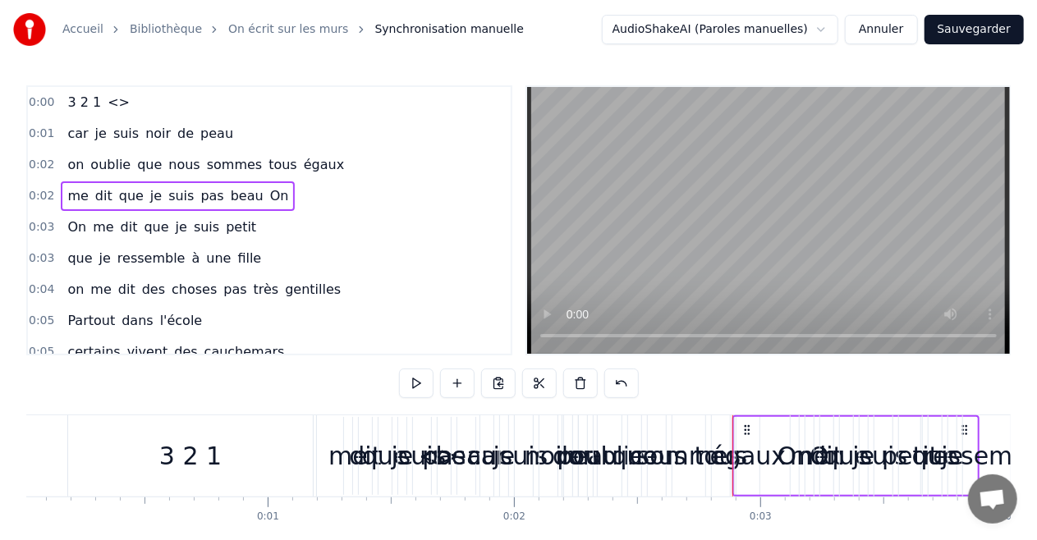
click at [106, 111] on span "<>" at bounding box center [118, 102] width 25 height 19
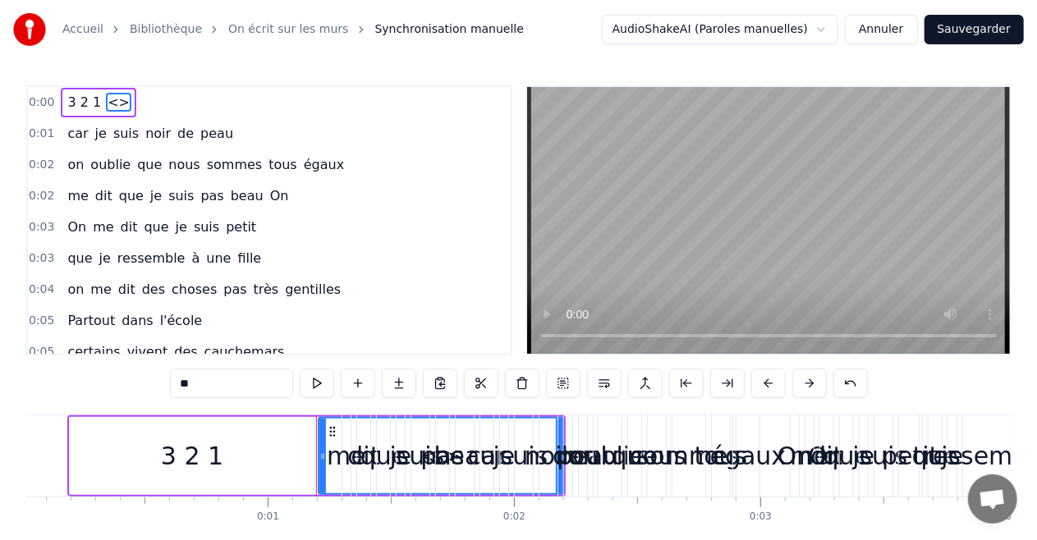
click at [107, 98] on span "<>" at bounding box center [118, 102] width 25 height 19
drag, startPoint x: 205, startPoint y: 380, endPoint x: 166, endPoint y: 373, distance: 40.1
click at [166, 373] on div "0:00 3 2 1 <> 0:01 car je suis noir de peau 0:02 on oublie que nous sommes tous…" at bounding box center [518, 332] width 984 height 495
click at [131, 397] on div "0:00 3 2 1 0:01 car je suis noir de peau 0:02 on oublie que nous sommes tous ég…" at bounding box center [518, 332] width 984 height 495
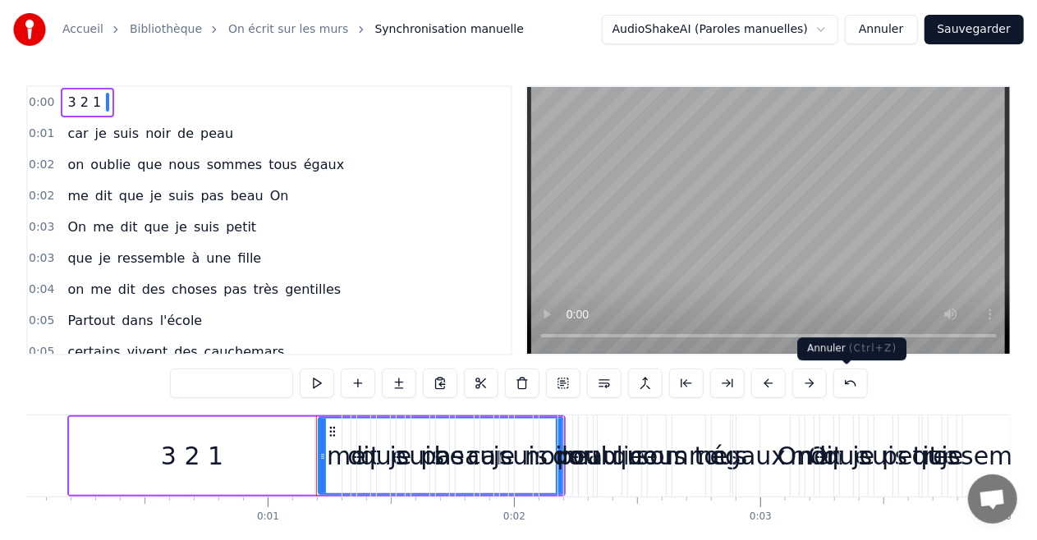
click at [847, 388] on button at bounding box center [850, 384] width 34 height 30
type input "**"
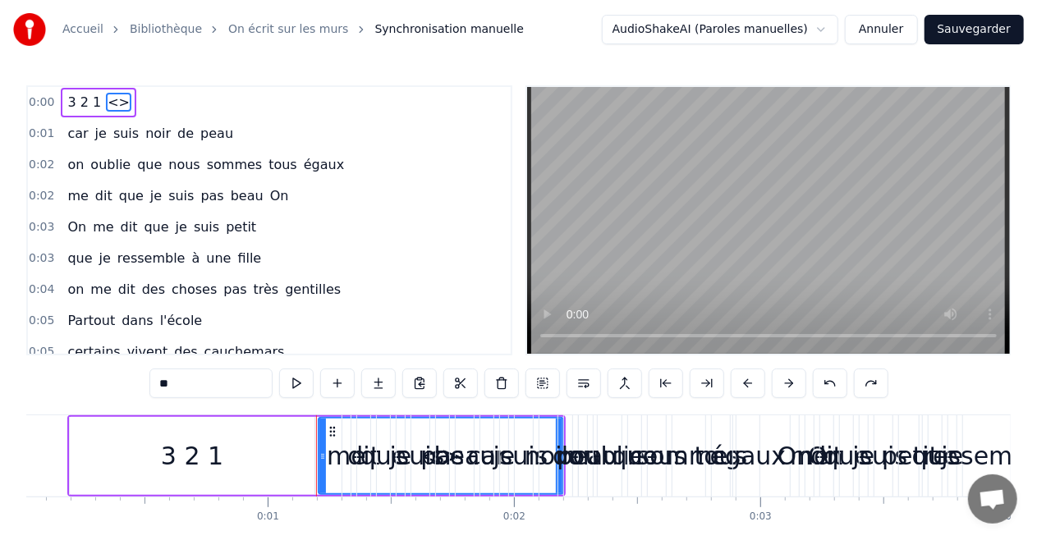
click at [847, 388] on div "**" at bounding box center [518, 384] width 739 height 30
click at [830, 384] on button at bounding box center [830, 384] width 34 height 30
drag, startPoint x: 192, startPoint y: 395, endPoint x: 153, endPoint y: 392, distance: 38.7
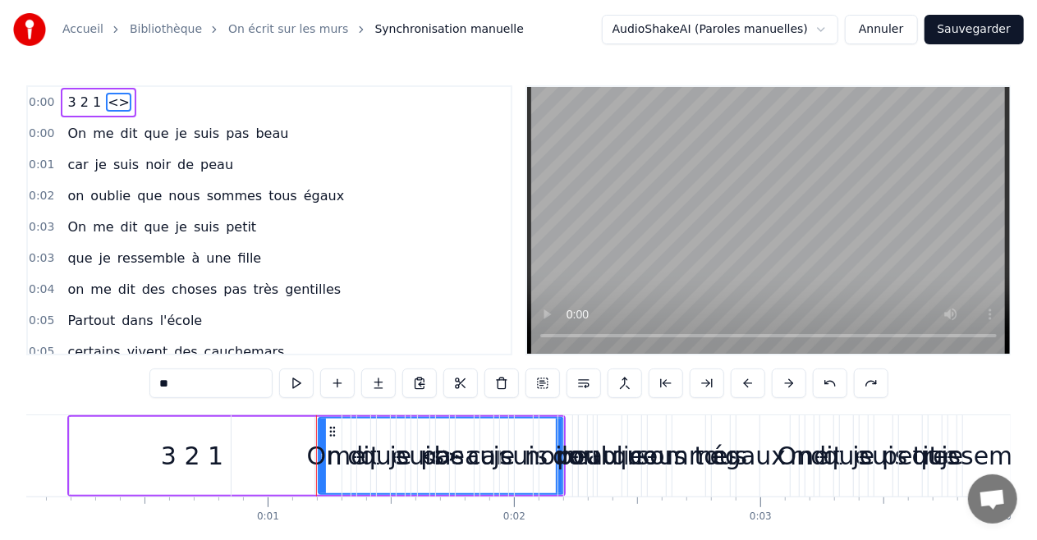
click at [153, 392] on input "**" at bounding box center [210, 384] width 123 height 30
type input "*"
click at [238, 405] on div "0:00 3 2 1 2 0:00 On me dit que je suis pas beau 0:01 car je suis noir de peau …" at bounding box center [518, 332] width 984 height 495
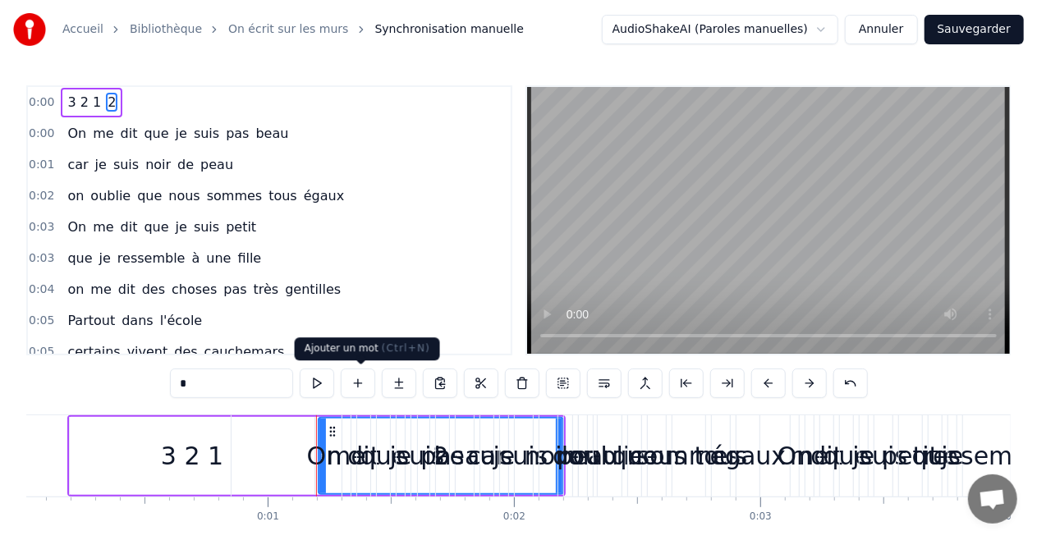
click at [362, 383] on button at bounding box center [358, 384] width 34 height 30
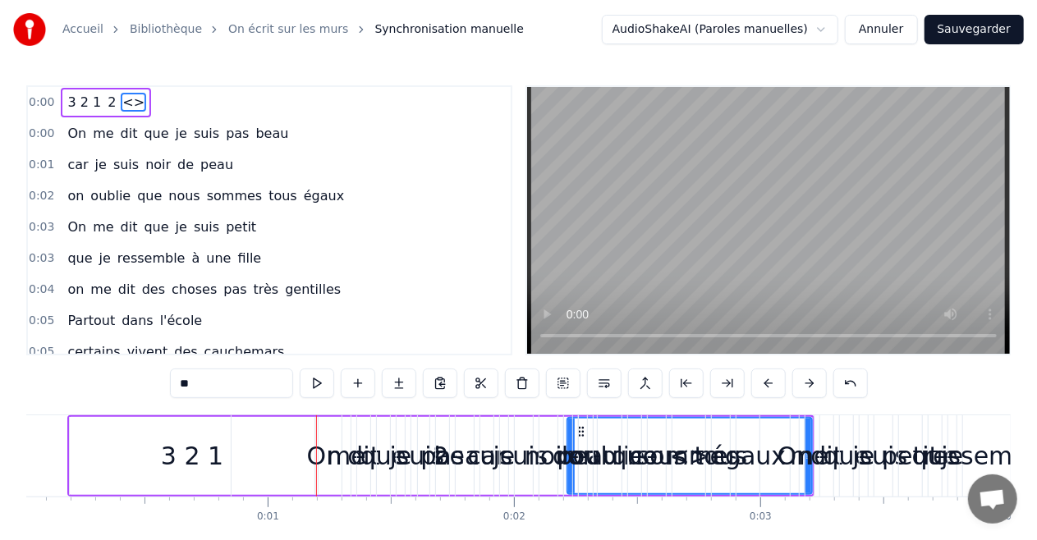
click at [61, 133] on div "On me dit que je suis pas beau" at bounding box center [178, 134] width 234 height 30
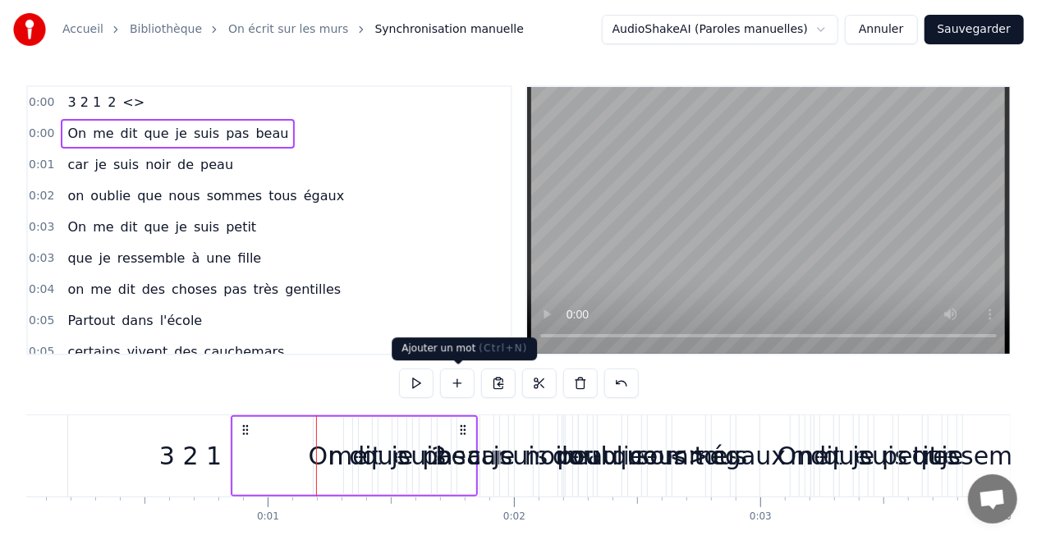
click at [453, 386] on button at bounding box center [457, 384] width 34 height 30
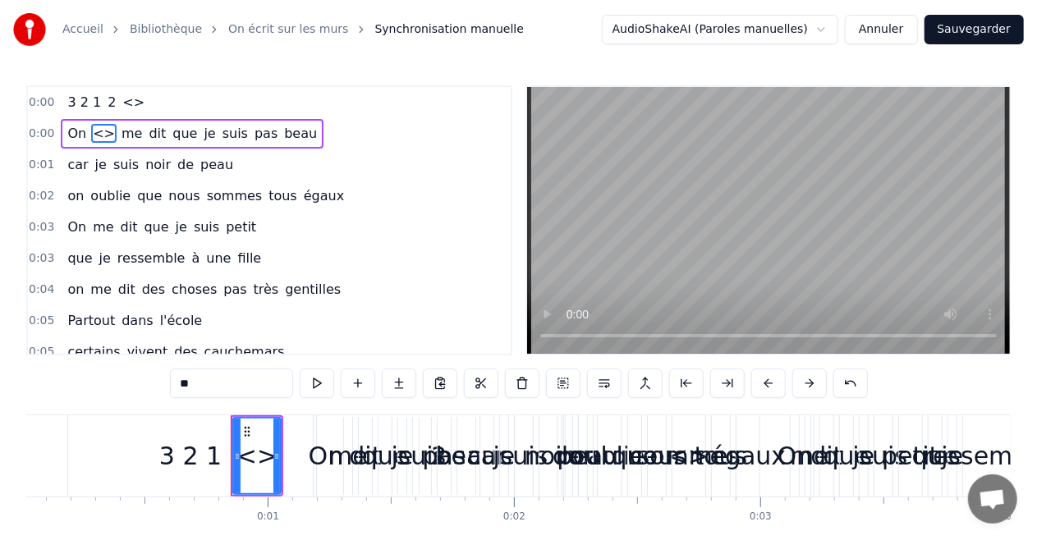
click at [258, 460] on div "<>" at bounding box center [256, 455] width 41 height 37
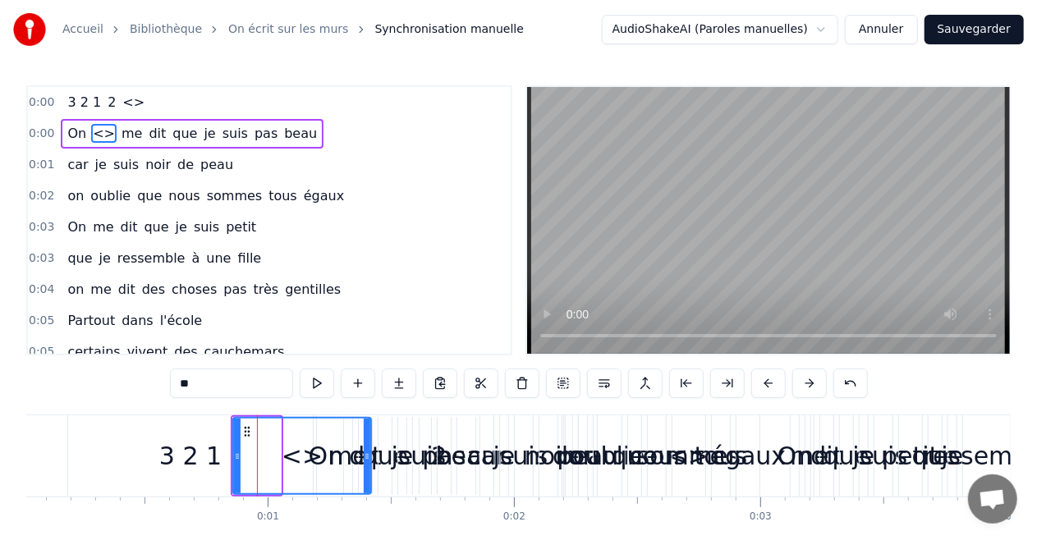
drag, startPoint x: 276, startPoint y: 456, endPoint x: 374, endPoint y: 465, distance: 98.9
click at [370, 465] on div at bounding box center [367, 456] width 7 height 75
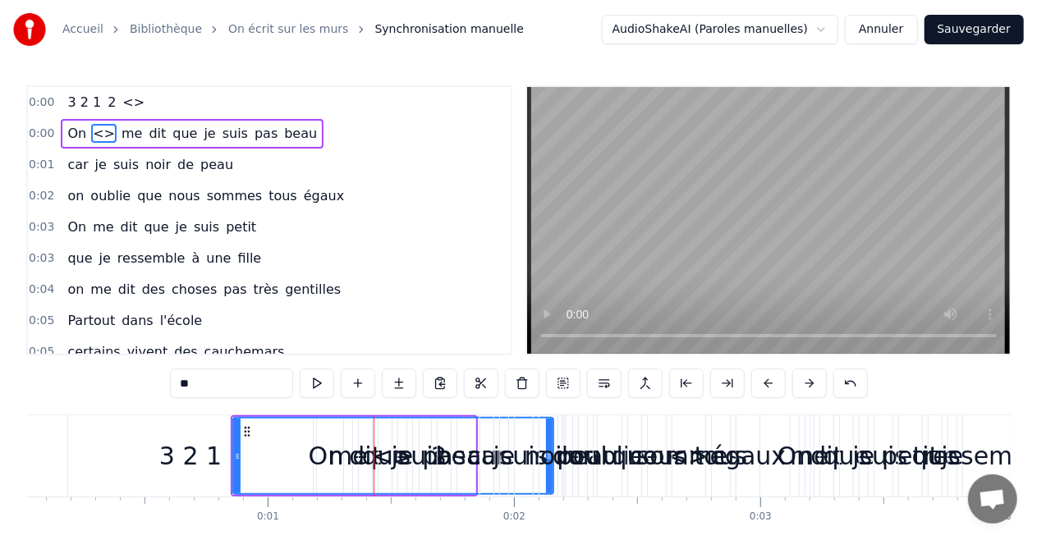
drag, startPoint x: 374, startPoint y: 465, endPoint x: 548, endPoint y: 451, distance: 174.5
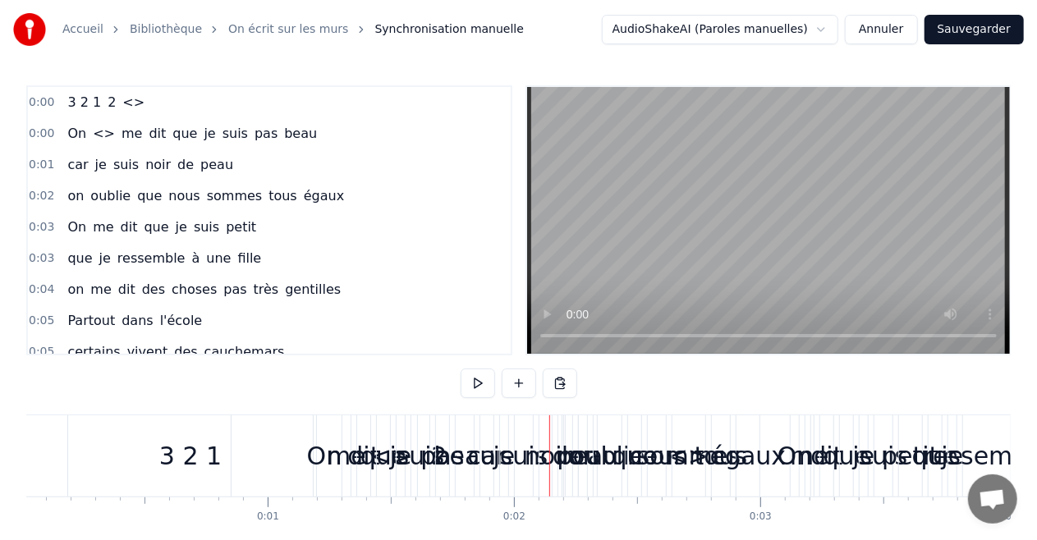
click at [274, 457] on div "<>" at bounding box center [391, 455] width 320 height 81
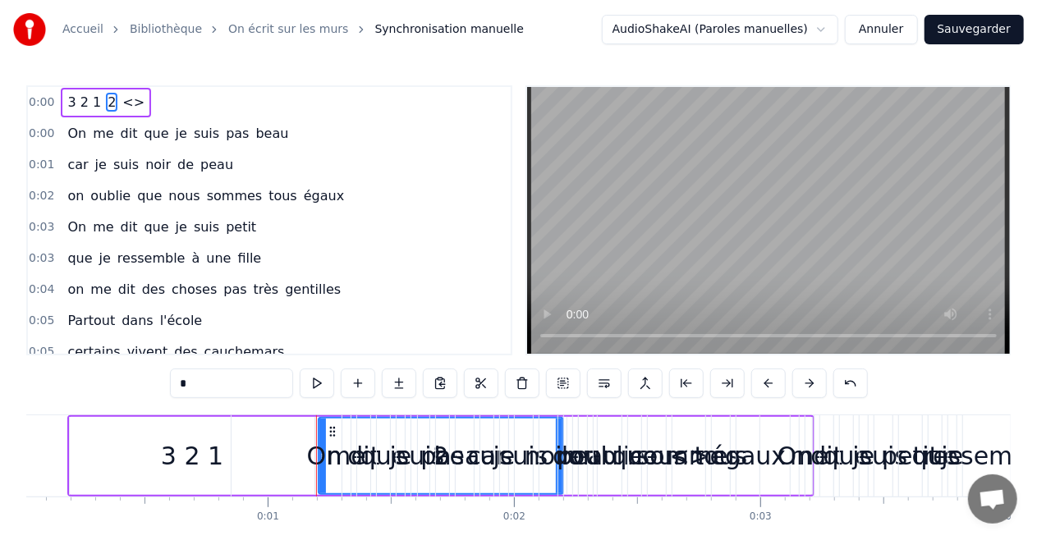
click at [121, 100] on span "<>" at bounding box center [133, 102] width 25 height 19
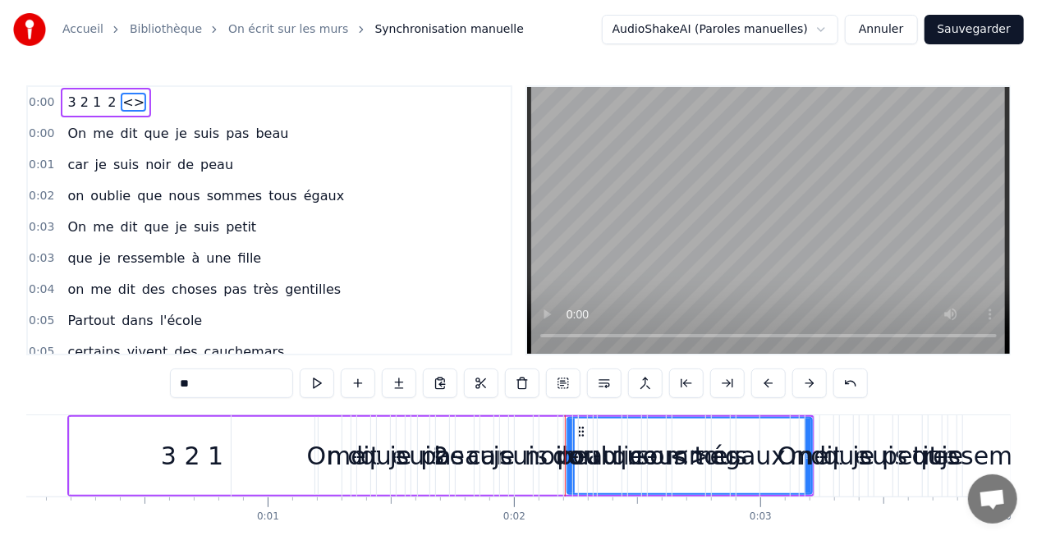
click at [106, 100] on span "2" at bounding box center [111, 102] width 11 height 19
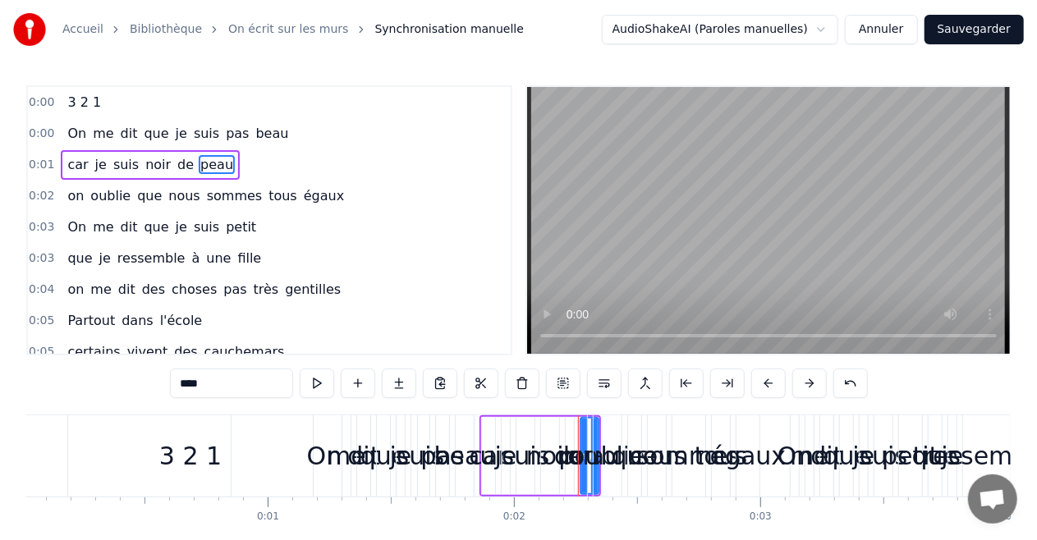
click at [82, 107] on span "3 2 1" at bounding box center [84, 102] width 37 height 19
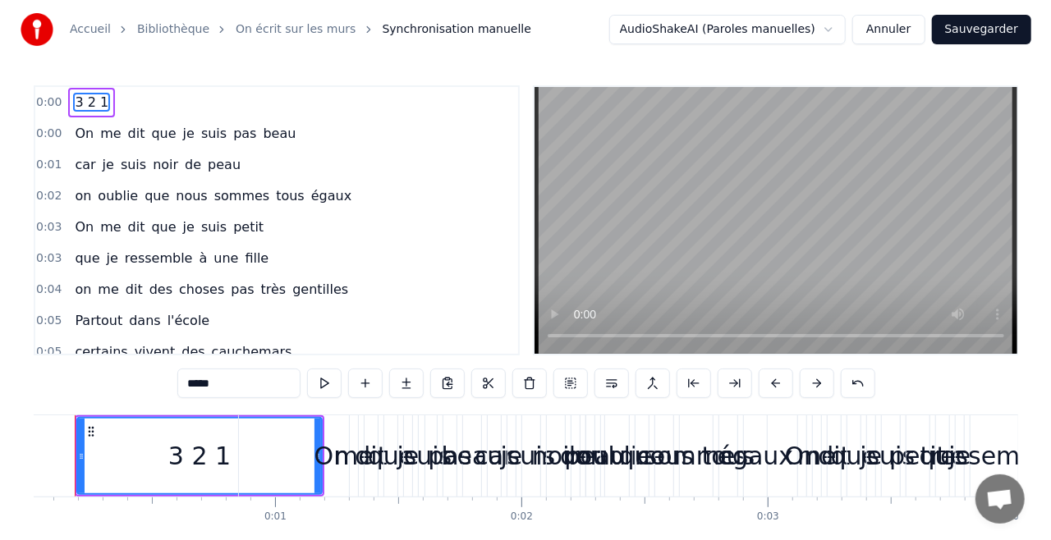
scroll to position [0, 0]
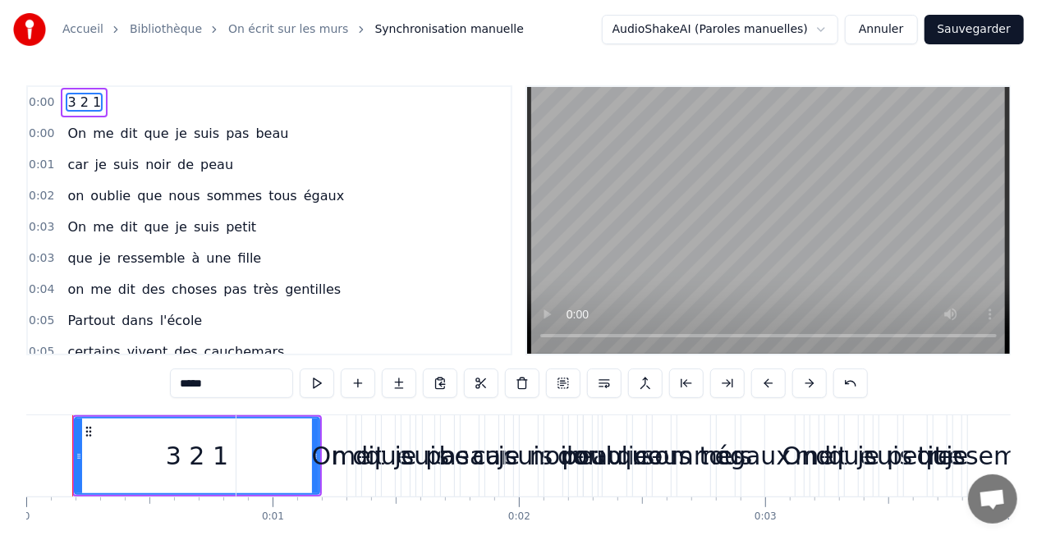
click at [314, 433] on div "On" at bounding box center [328, 455] width 185 height 81
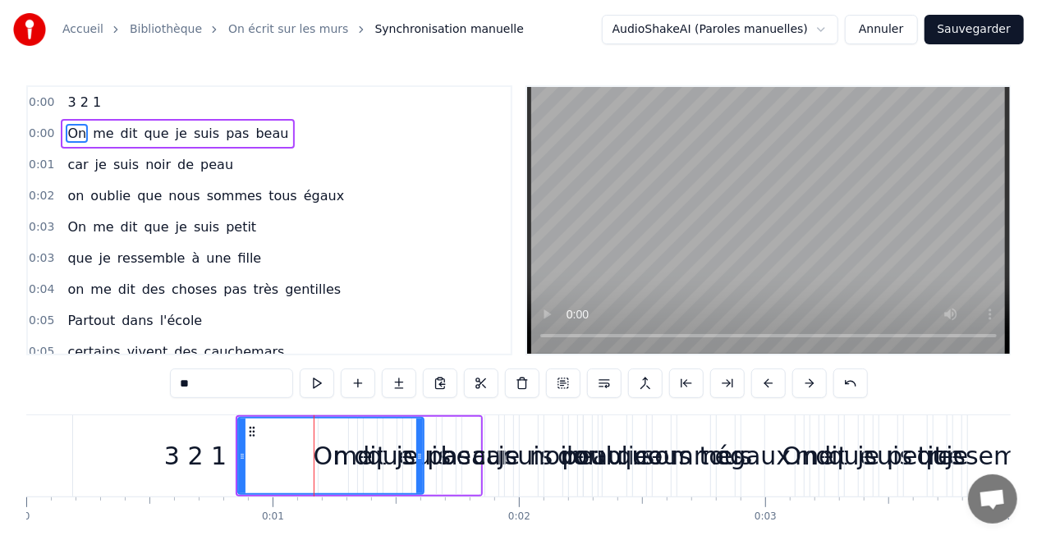
click at [173, 436] on div "3 2 1" at bounding box center [195, 455] width 245 height 81
type input "*****"
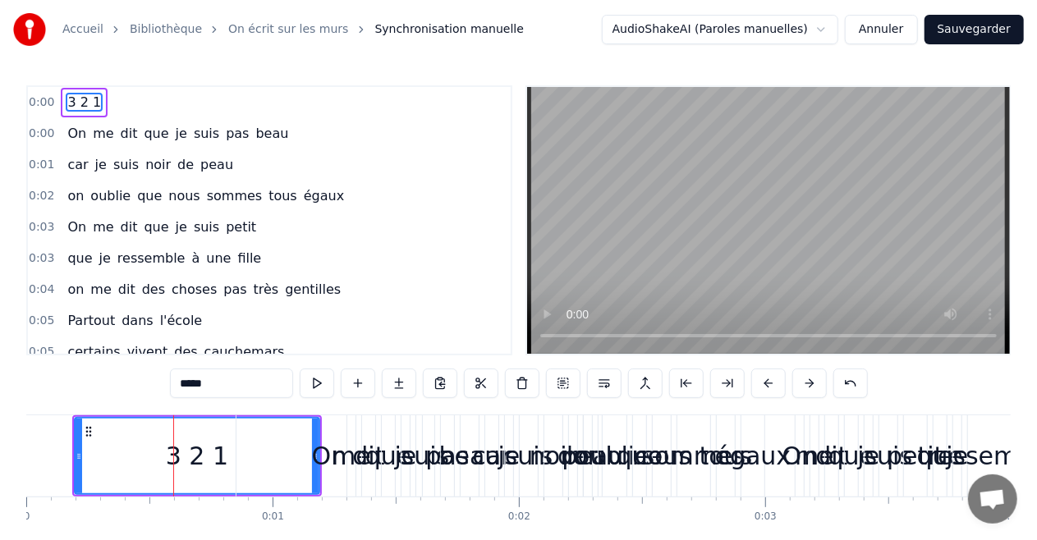
drag, startPoint x: 317, startPoint y: 484, endPoint x: 404, endPoint y: 483, distance: 87.0
click at [404, 483] on div "On me dit que je suis pas beau" at bounding box center [359, 455] width 247 height 81
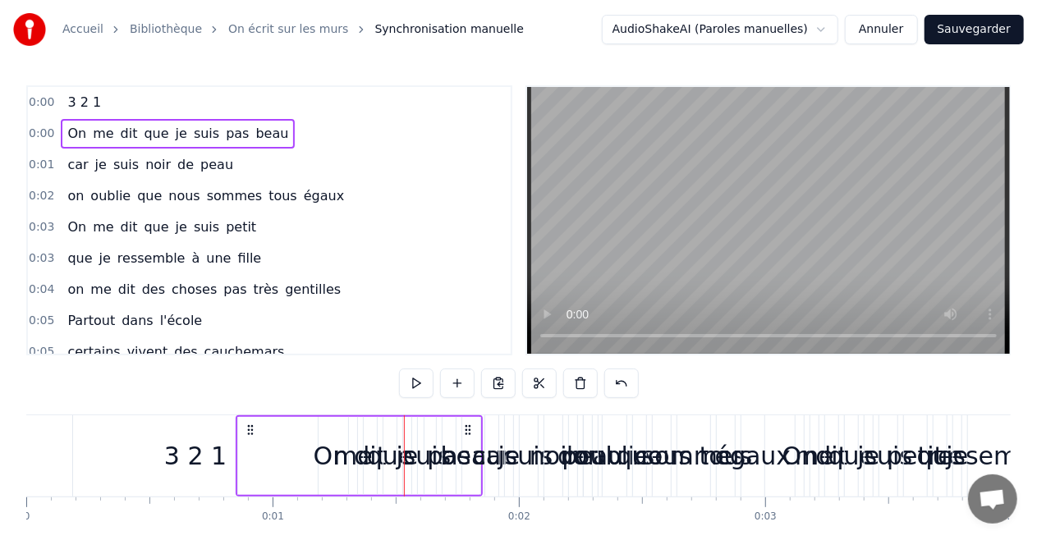
click at [189, 486] on div "3 2 1" at bounding box center [195, 455] width 245 height 81
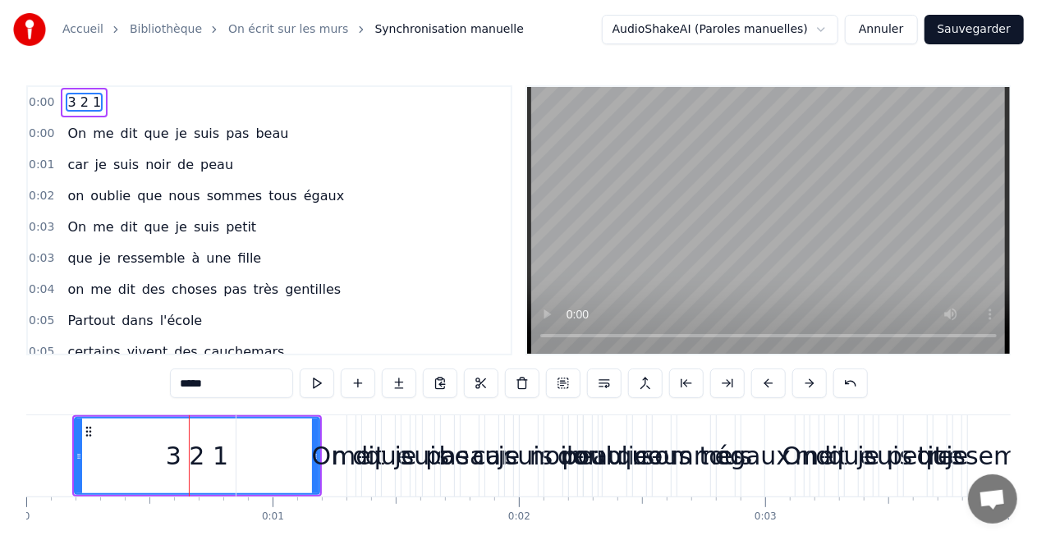
drag, startPoint x: 312, startPoint y: 425, endPoint x: 364, endPoint y: 417, distance: 52.4
click at [364, 417] on div "On me dit que je suis pas beau" at bounding box center [359, 455] width 247 height 81
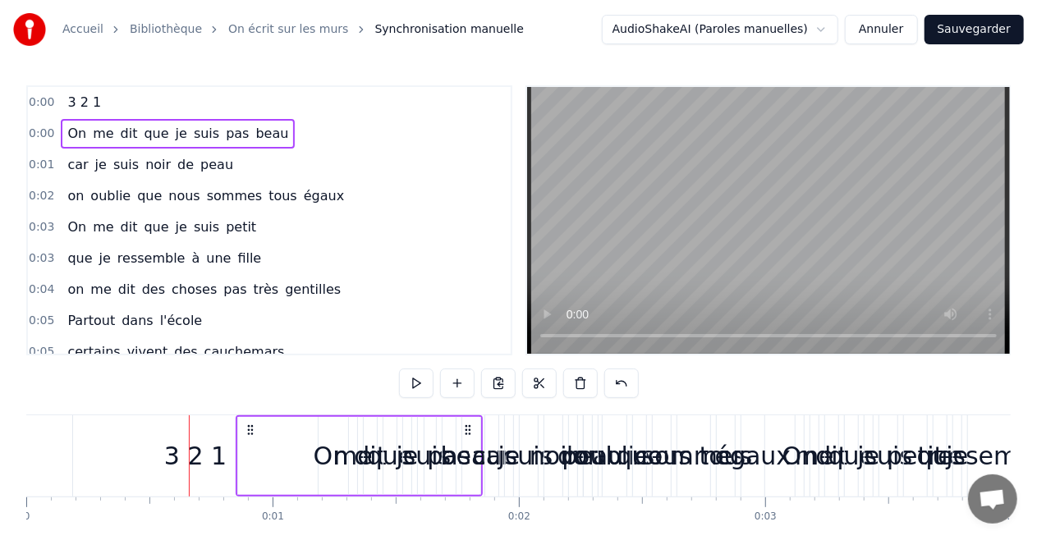
click at [149, 422] on div "3 2 1" at bounding box center [195, 455] width 245 height 81
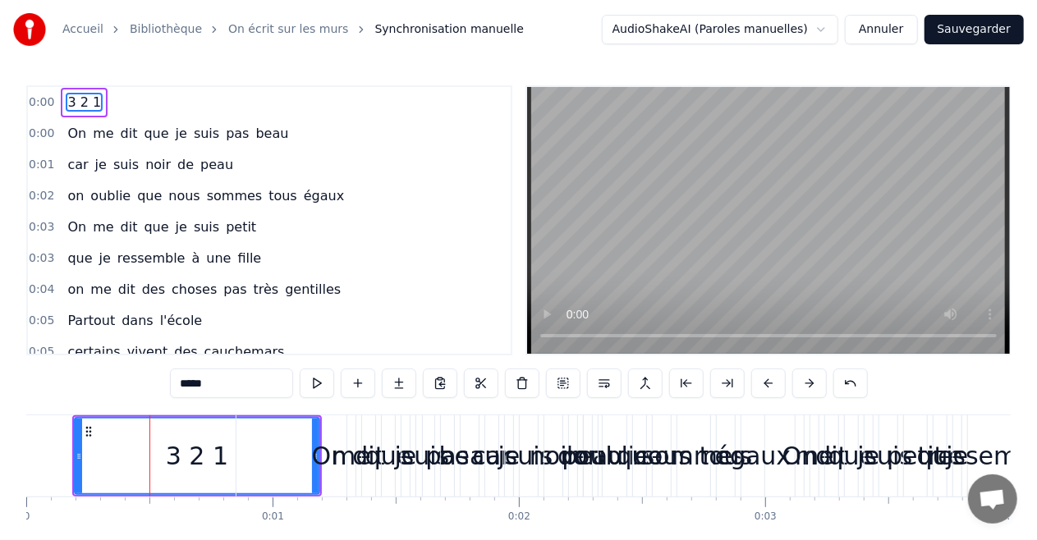
click at [884, 30] on button "Annuler" at bounding box center [881, 30] width 72 height 30
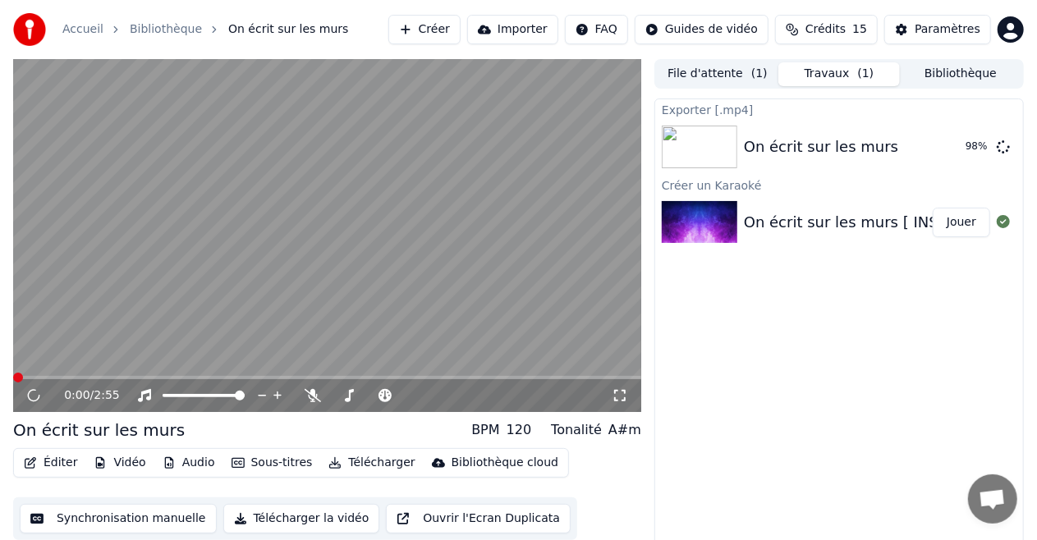
click at [460, 30] on button "Créer" at bounding box center [424, 30] width 72 height 30
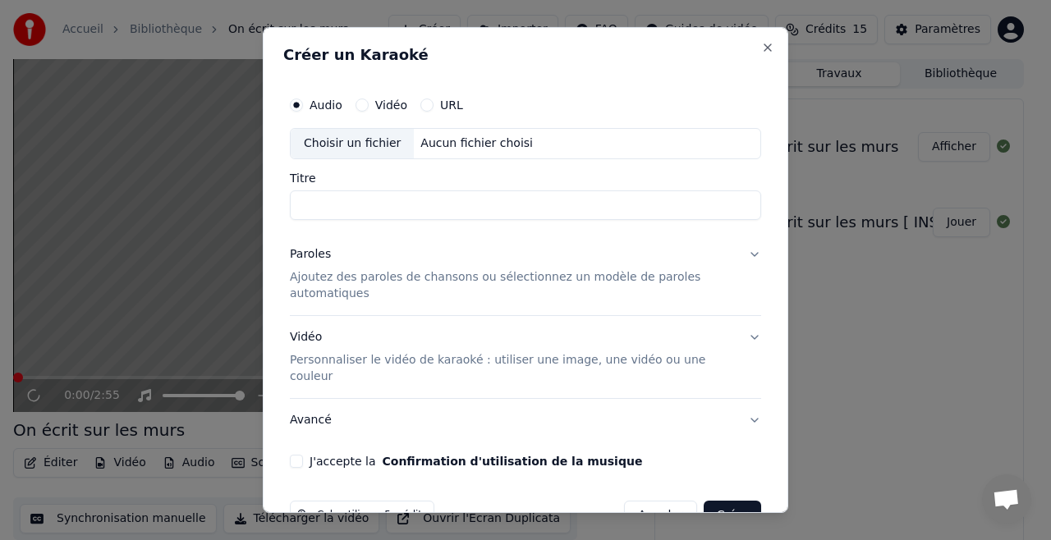
click at [350, 146] on div "Choisir un fichier" at bounding box center [352, 144] width 123 height 30
click at [369, 148] on div "Choisir un fichier" at bounding box center [361, 144] width 141 height 30
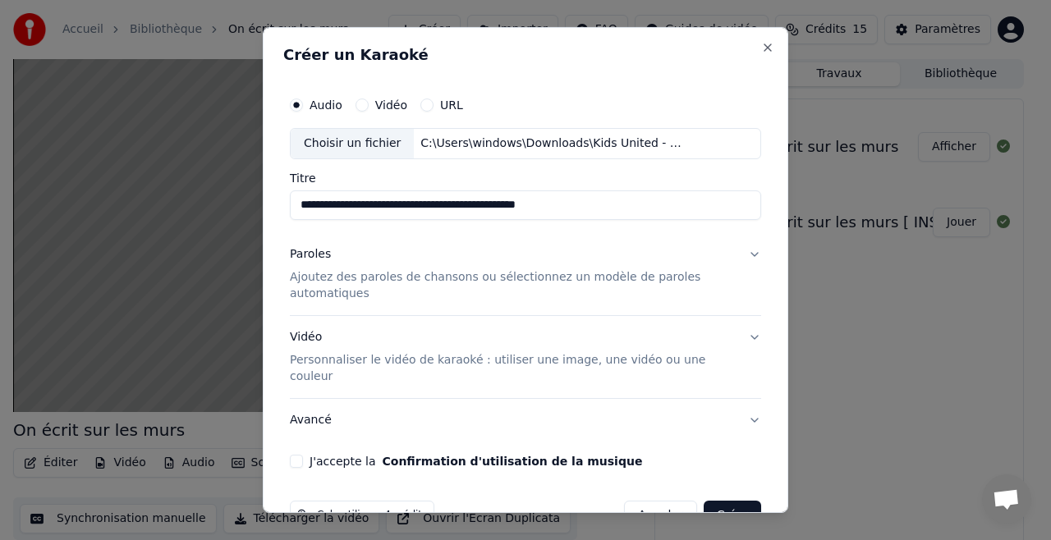
drag, startPoint x: 586, startPoint y: 201, endPoint x: 272, endPoint y: 207, distance: 313.6
click at [272, 207] on div "**********" at bounding box center [525, 270] width 525 height 486
type input "**********"
click at [391, 278] on p "Ajoutez des paroles de chansons ou sélectionnez un modèle de paroles automatiqu…" at bounding box center [512, 285] width 445 height 33
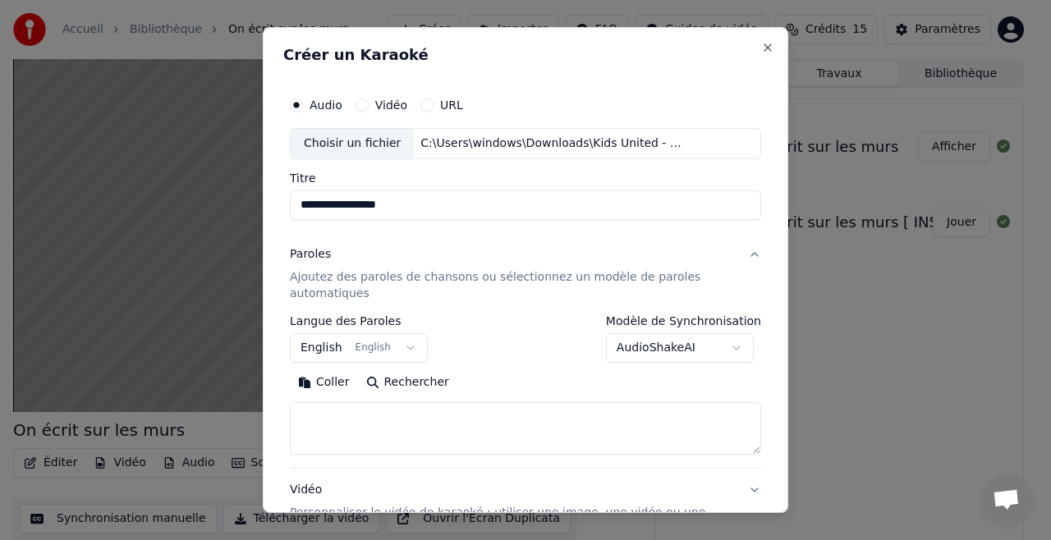
click at [318, 343] on button "English English" at bounding box center [359, 348] width 138 height 30
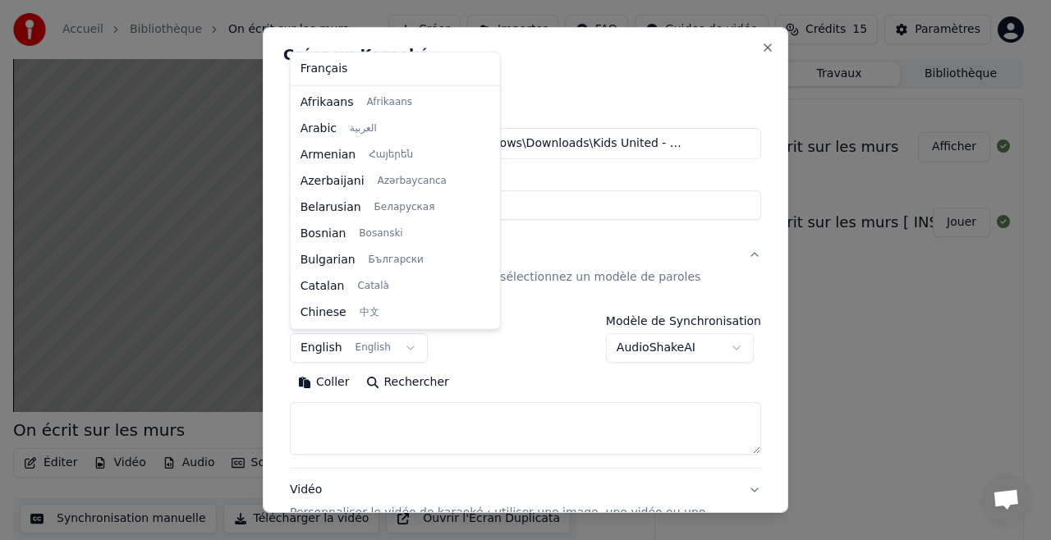
scroll to position [131, 0]
select select "**"
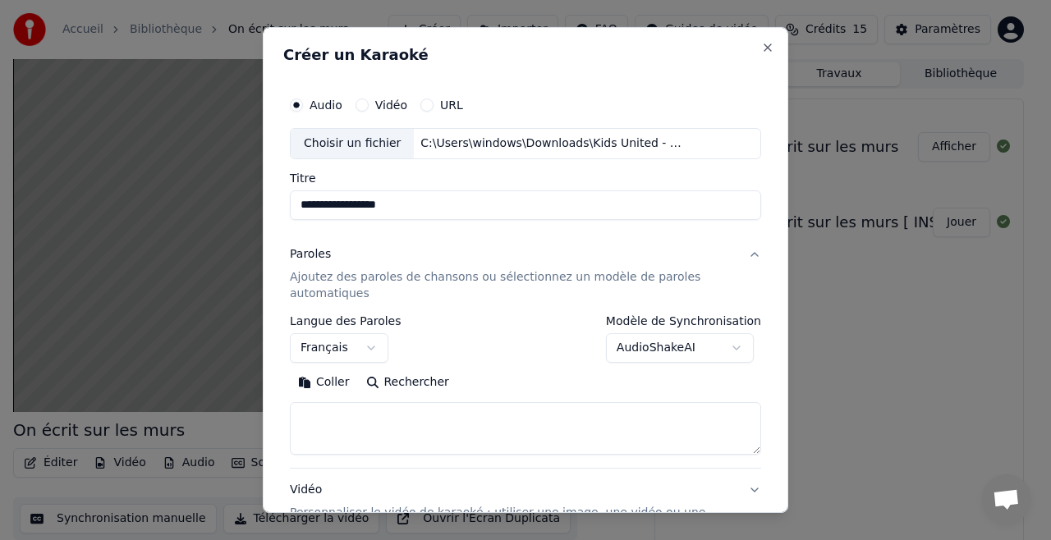
click at [332, 414] on textarea at bounding box center [525, 428] width 471 height 53
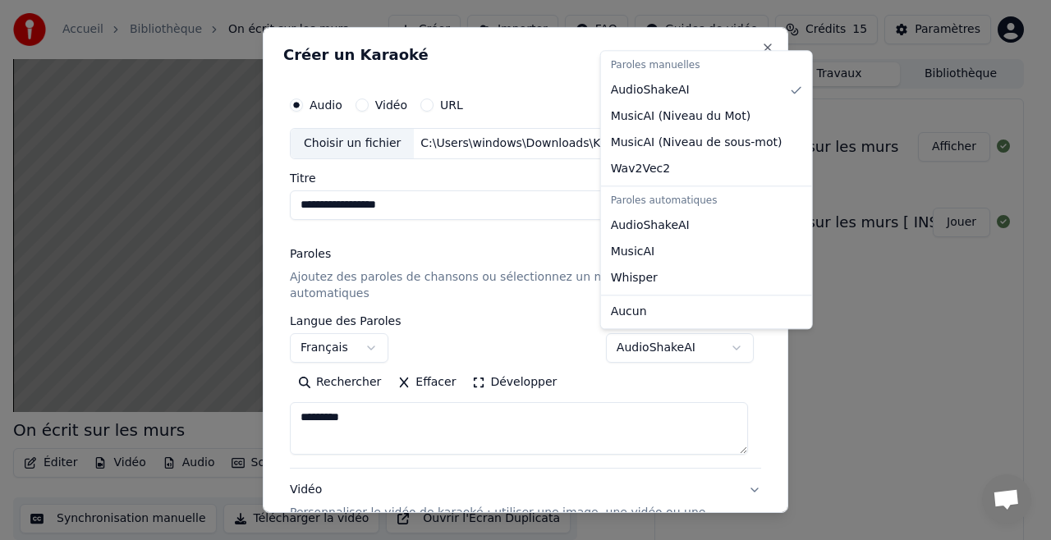
click at [683, 353] on button "AudioShakeAI" at bounding box center [680, 348] width 148 height 30
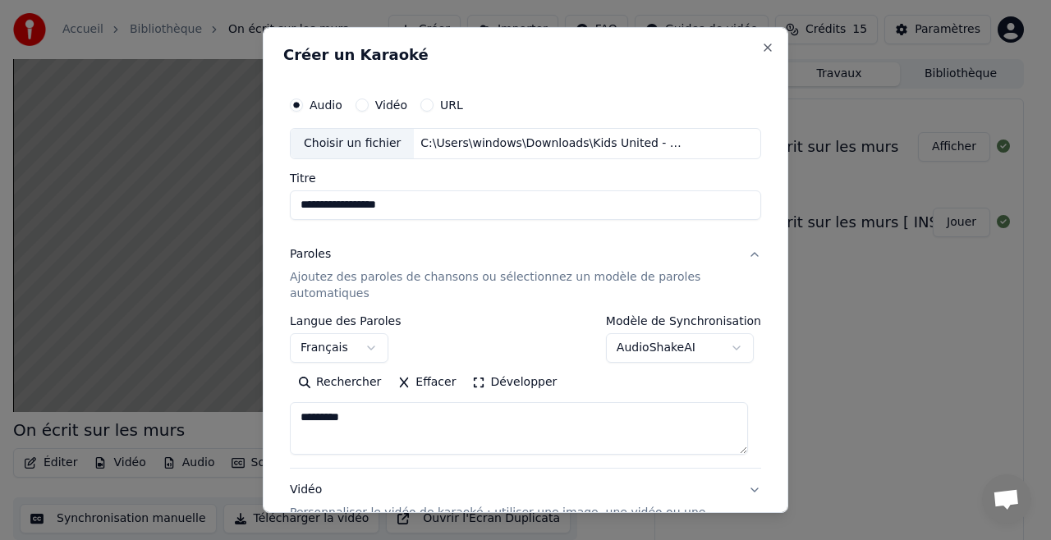
click at [543, 359] on body "**********" at bounding box center [518, 270] width 1037 height 540
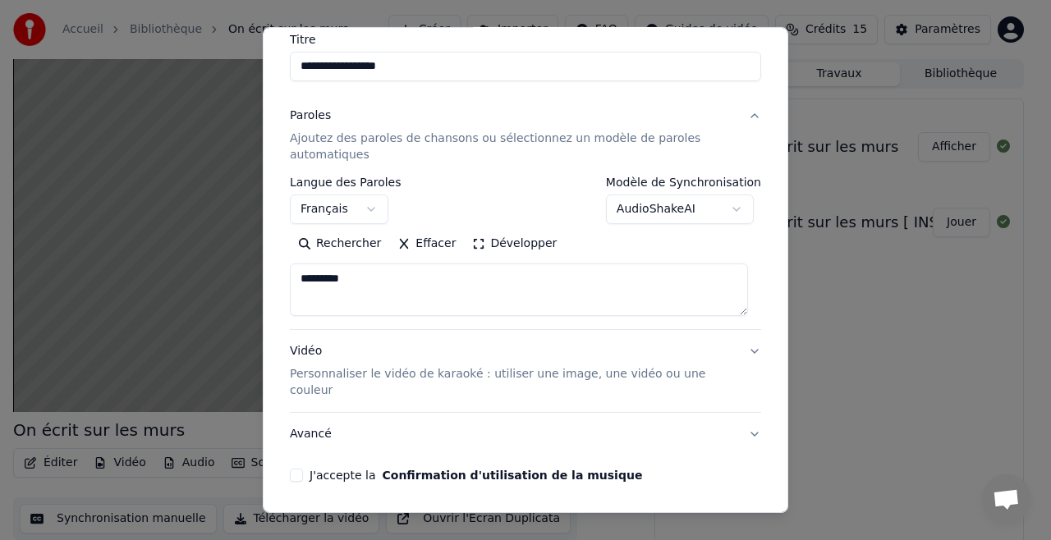
scroll to position [176, 0]
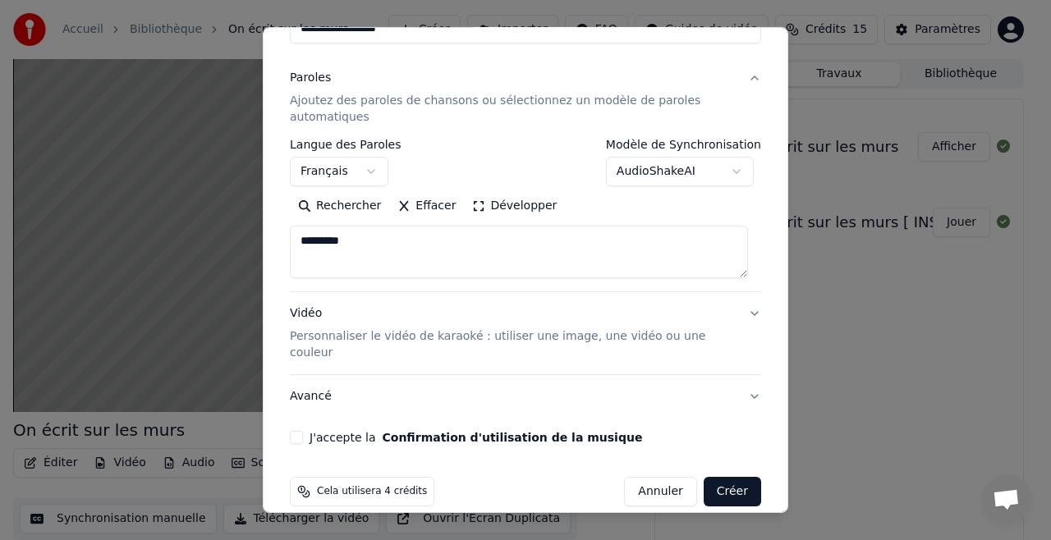
click at [354, 258] on textarea "********" at bounding box center [519, 252] width 458 height 53
paste textarea "**********"
type textarea "**********"
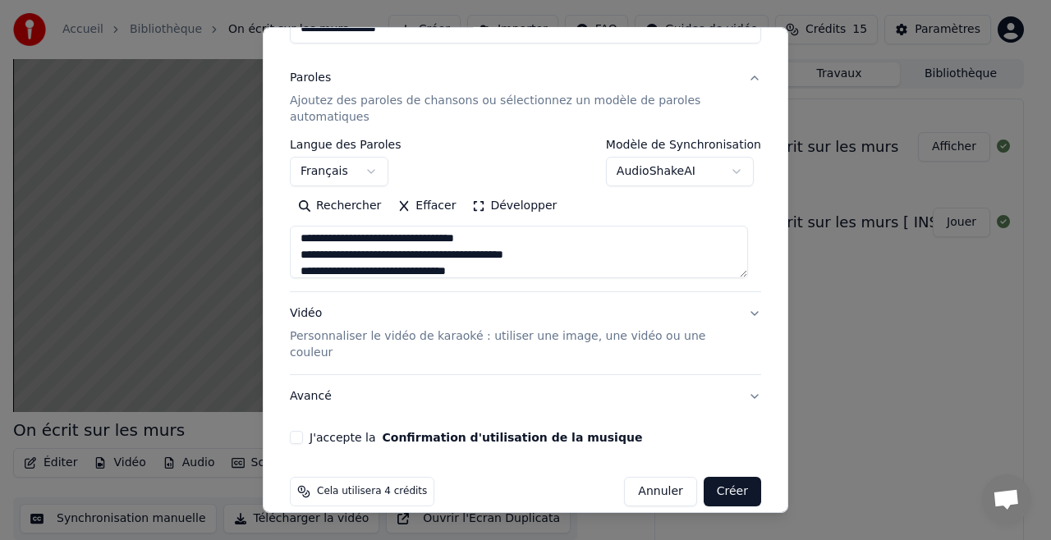
scroll to position [658, 0]
click at [465, 336] on p "Personnaliser le vidéo de karaoké : utiliser une image, une vidéo ou une couleur" at bounding box center [512, 344] width 445 height 33
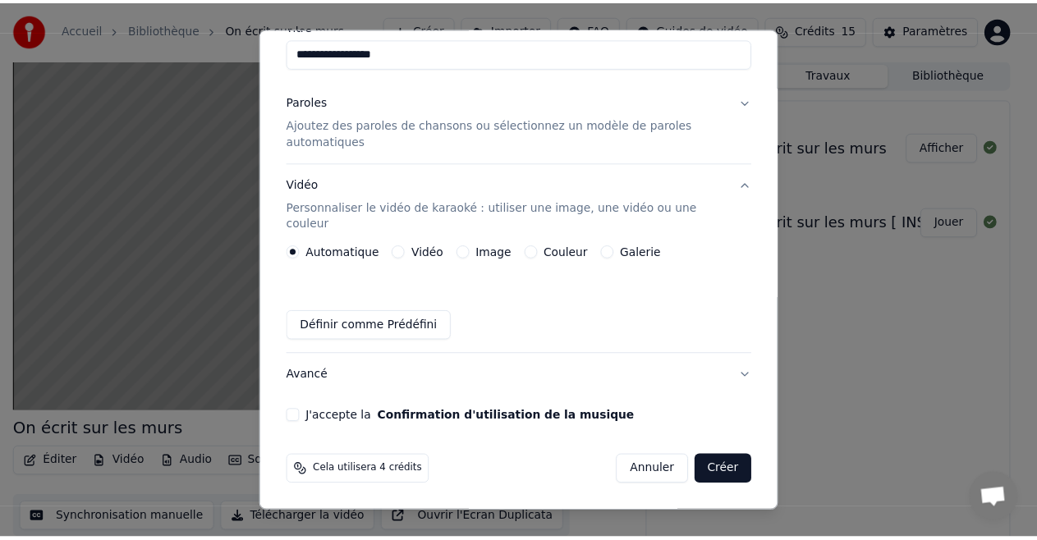
scroll to position [135, 0]
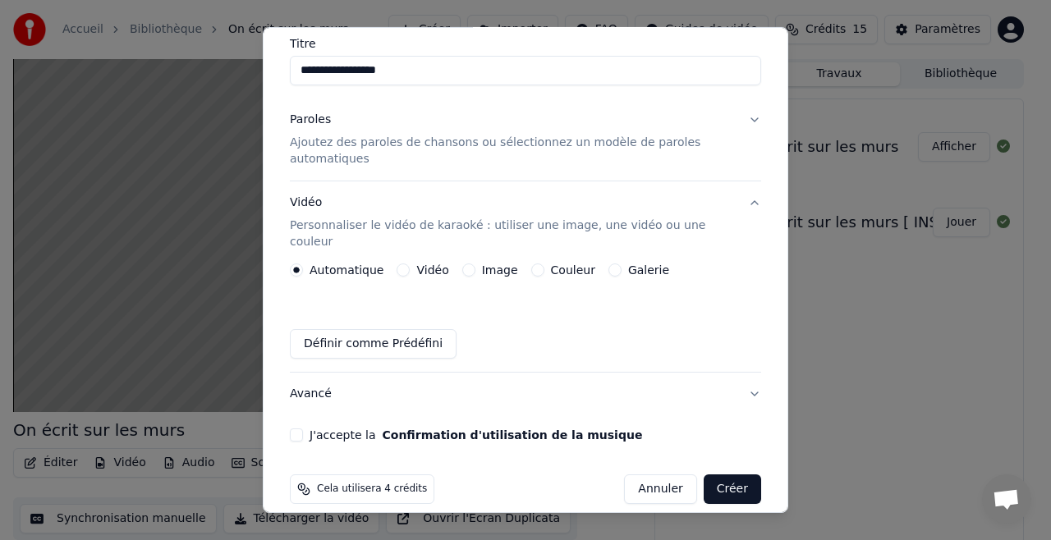
click at [575, 264] on label "Couleur" at bounding box center [573, 269] width 44 height 11
click at [544, 263] on button "Couleur" at bounding box center [537, 269] width 13 height 13
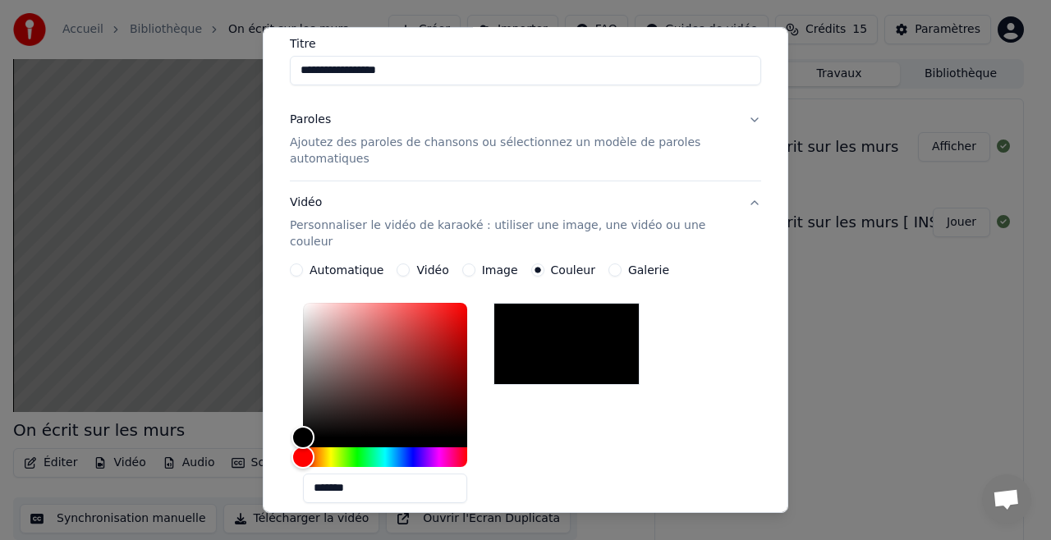
click at [497, 264] on label "Image" at bounding box center [500, 269] width 36 height 11
click at [475, 263] on button "Image" at bounding box center [468, 269] width 13 height 13
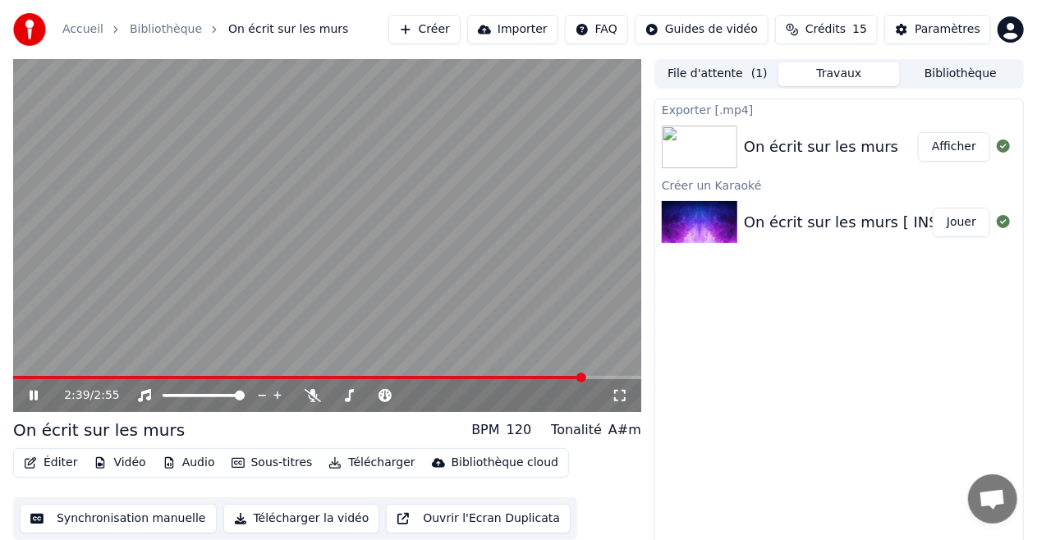
click at [460, 405] on div "2:39 / 2:55" at bounding box center [327, 395] width 628 height 33
click at [453, 34] on button "Créer" at bounding box center [424, 30] width 72 height 30
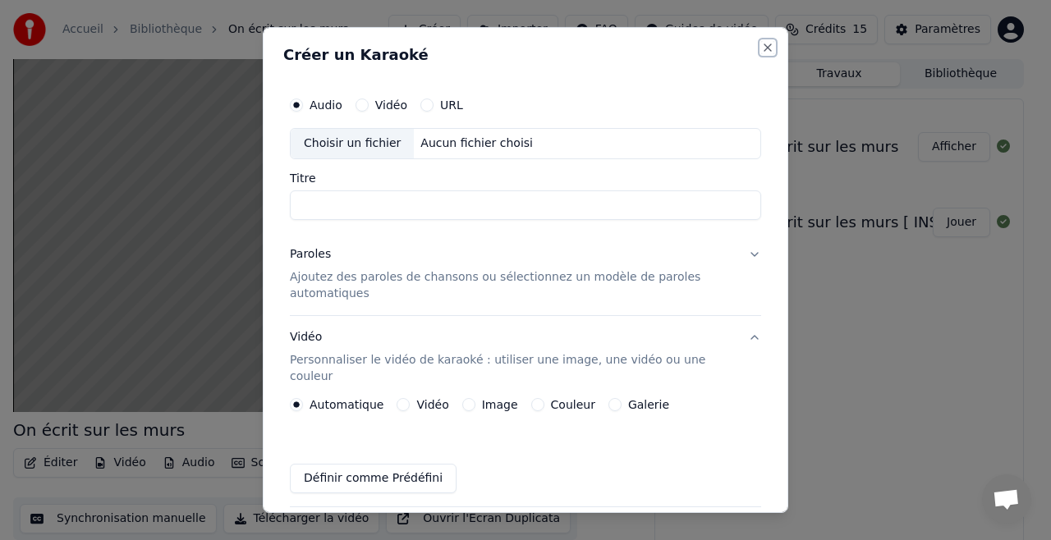
click at [761, 49] on button "Close" at bounding box center [767, 47] width 13 height 13
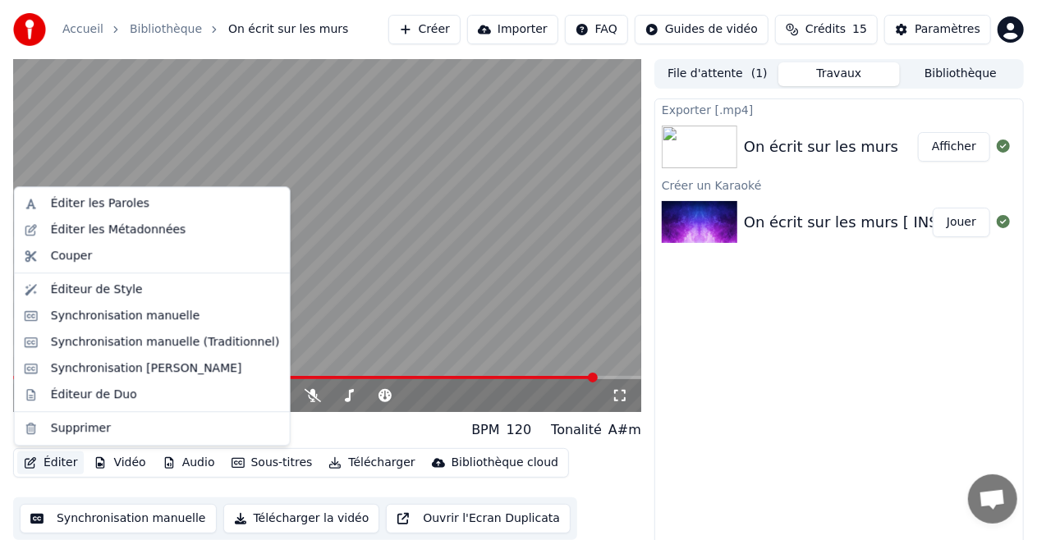
click at [44, 465] on button "Éditer" at bounding box center [50, 462] width 66 height 23
click at [57, 240] on div "Éditer les Métadonnées" at bounding box center [152, 230] width 268 height 26
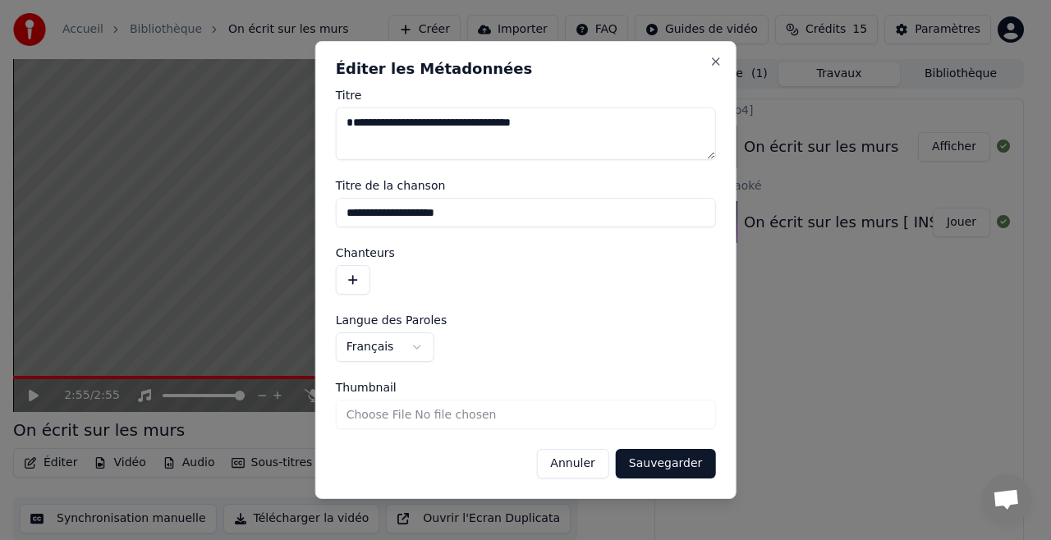
drag, startPoint x: 640, startPoint y: 127, endPoint x: 651, endPoint y: 184, distance: 57.6
click at [651, 184] on form "**********" at bounding box center [526, 283] width 380 height 389
click at [712, 64] on button "Close" at bounding box center [714, 61] width 13 height 13
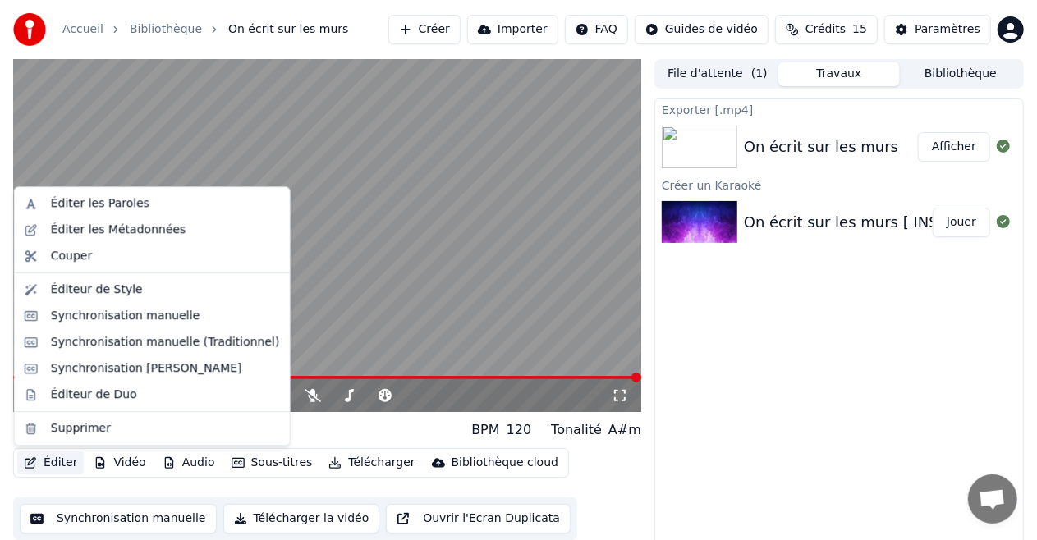
click at [66, 467] on button "Éditer" at bounding box center [50, 462] width 66 height 23
click at [84, 197] on div "Éditer les Paroles" at bounding box center [100, 203] width 98 height 16
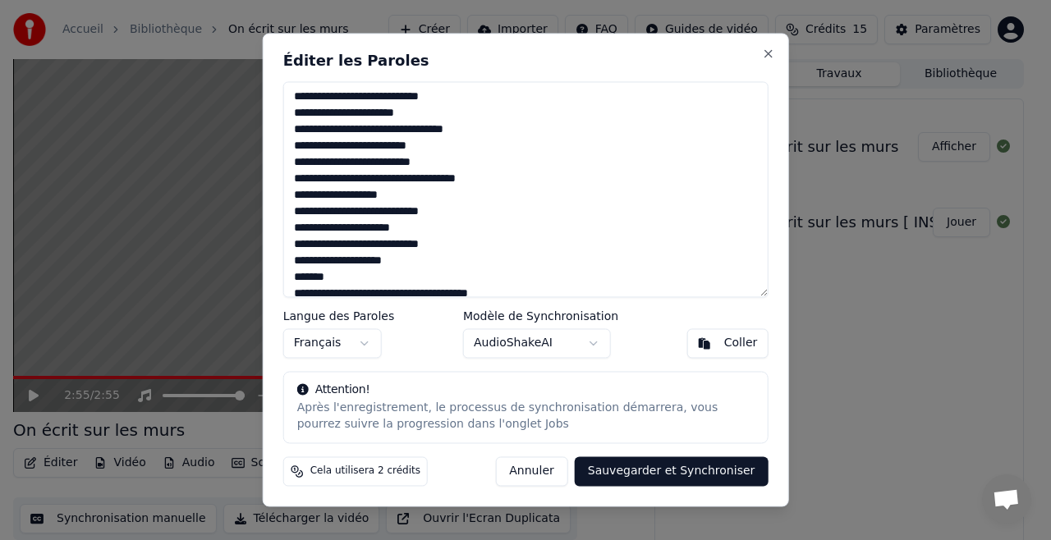
click at [455, 144] on textarea at bounding box center [525, 189] width 485 height 216
click at [289, 144] on textarea at bounding box center [525, 189] width 485 height 216
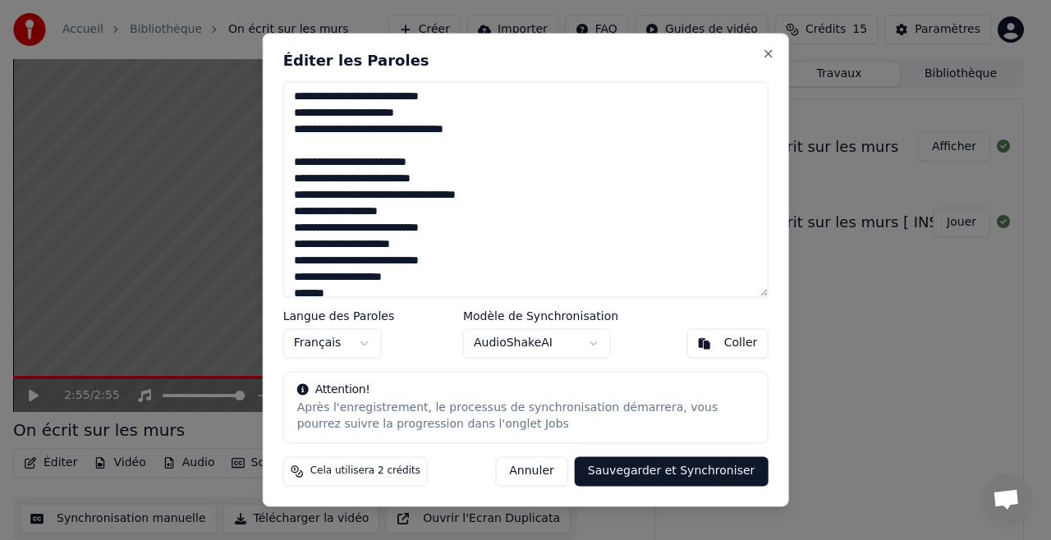
click at [289, 210] on textarea at bounding box center [525, 189] width 485 height 216
drag, startPoint x: 767, startPoint y: 118, endPoint x: 765, endPoint y: 98, distance: 19.9
click at [765, 98] on div "Éditer les Paroles Langue des Paroles Français Modèle de Synchronisation AudioS…" at bounding box center [526, 270] width 526 height 474
click at [295, 93] on textarea at bounding box center [525, 189] width 485 height 216
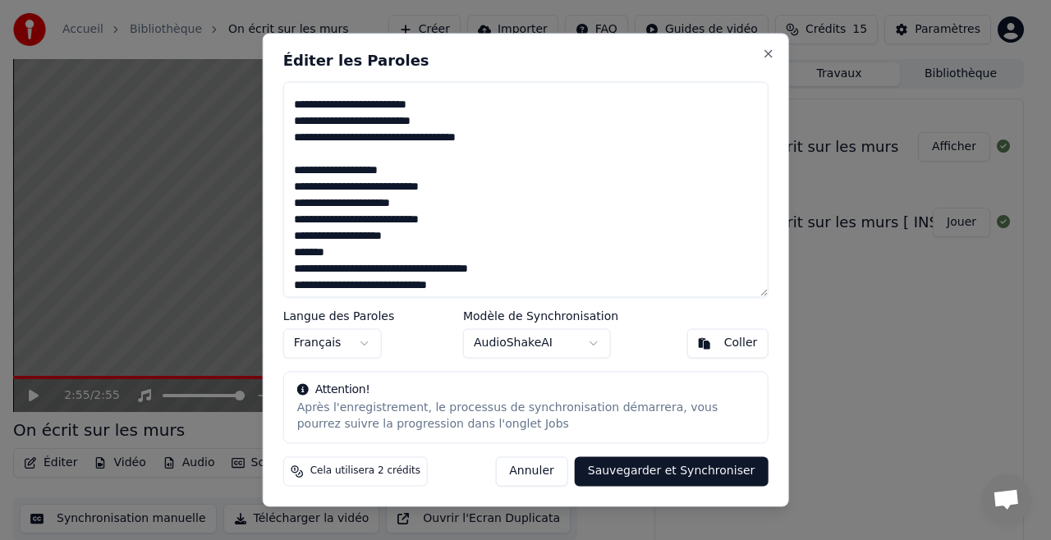
scroll to position [131, 0]
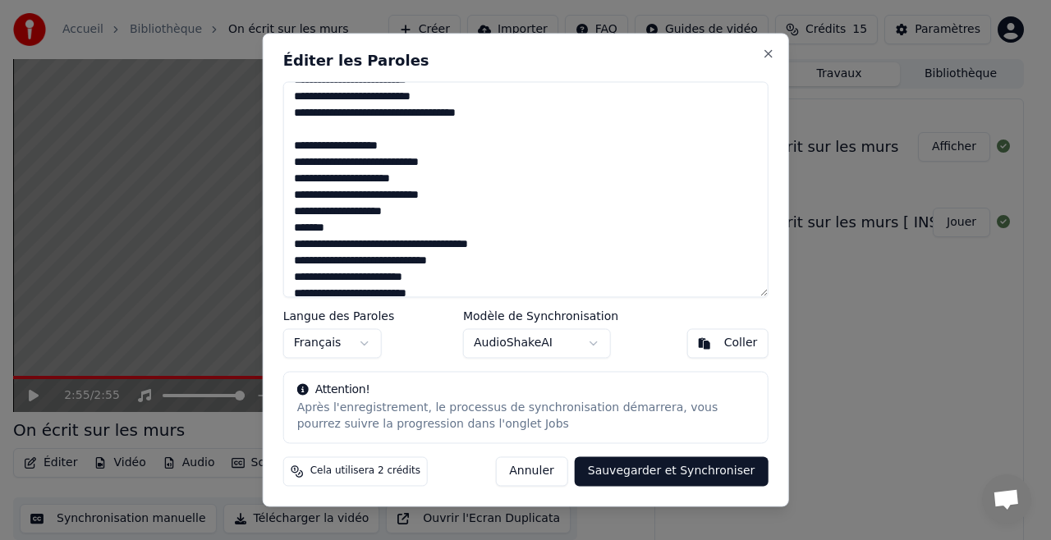
click at [292, 225] on textarea at bounding box center [525, 189] width 485 height 216
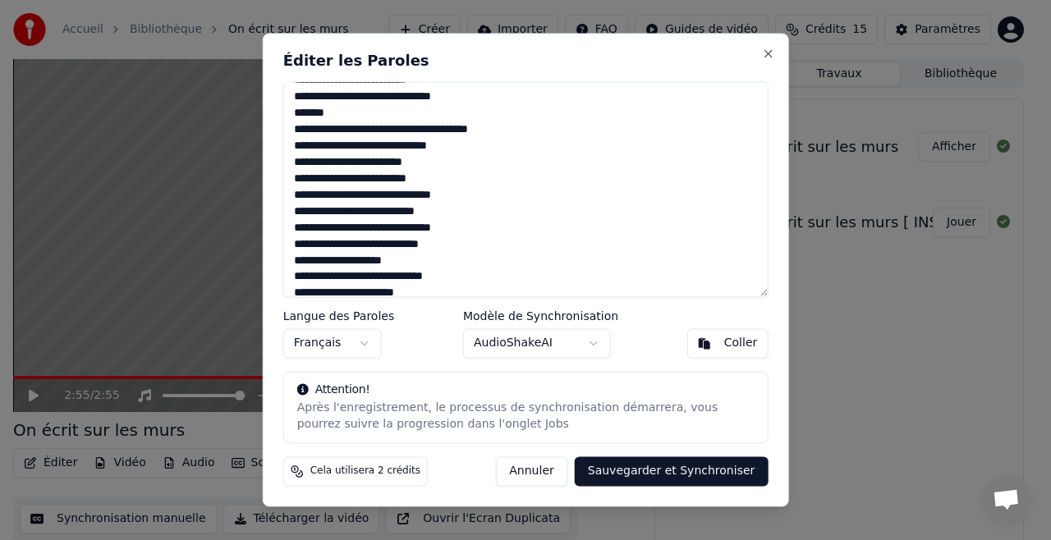
scroll to position [394, 0]
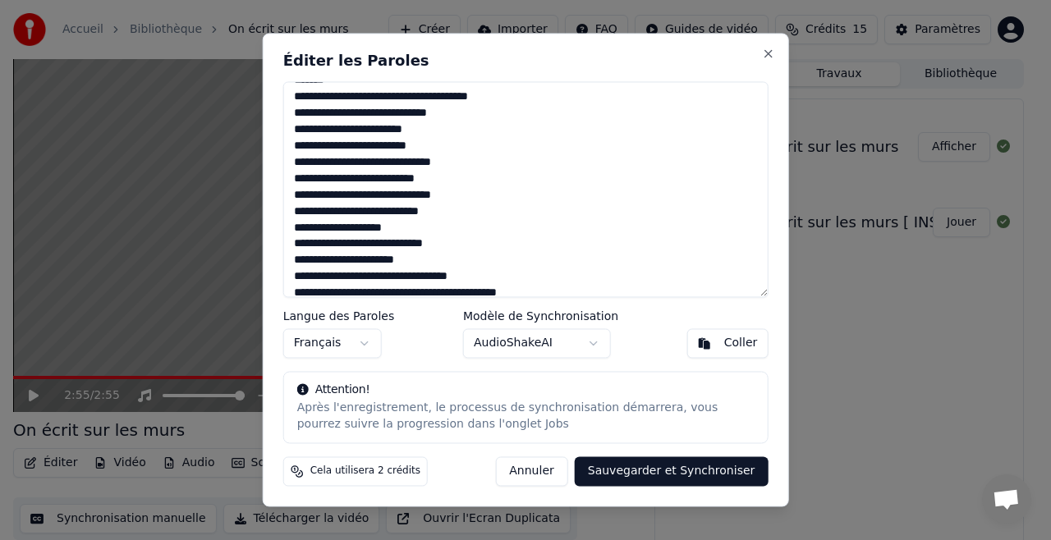
click at [287, 182] on textarea at bounding box center [525, 189] width 485 height 216
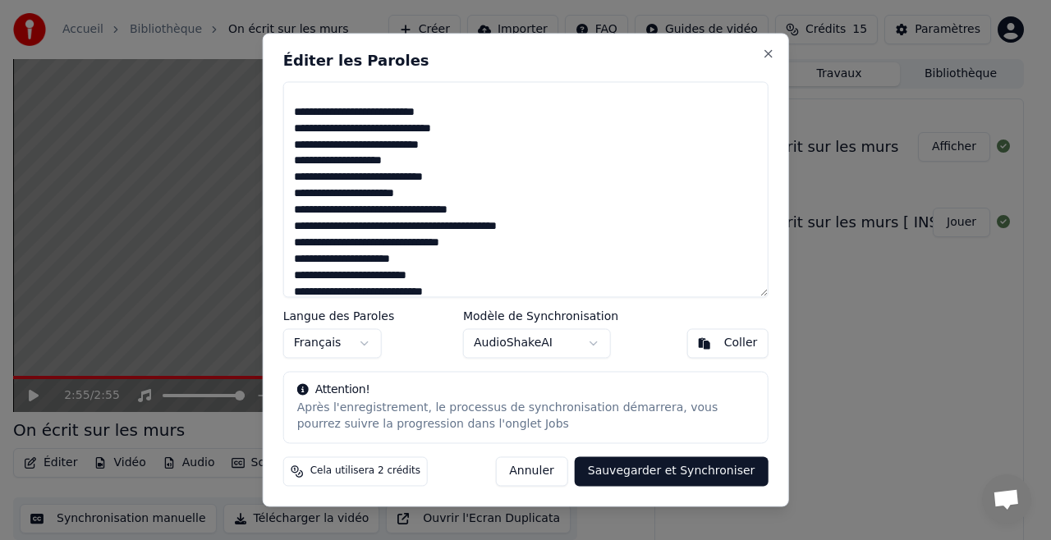
scroll to position [465, 0]
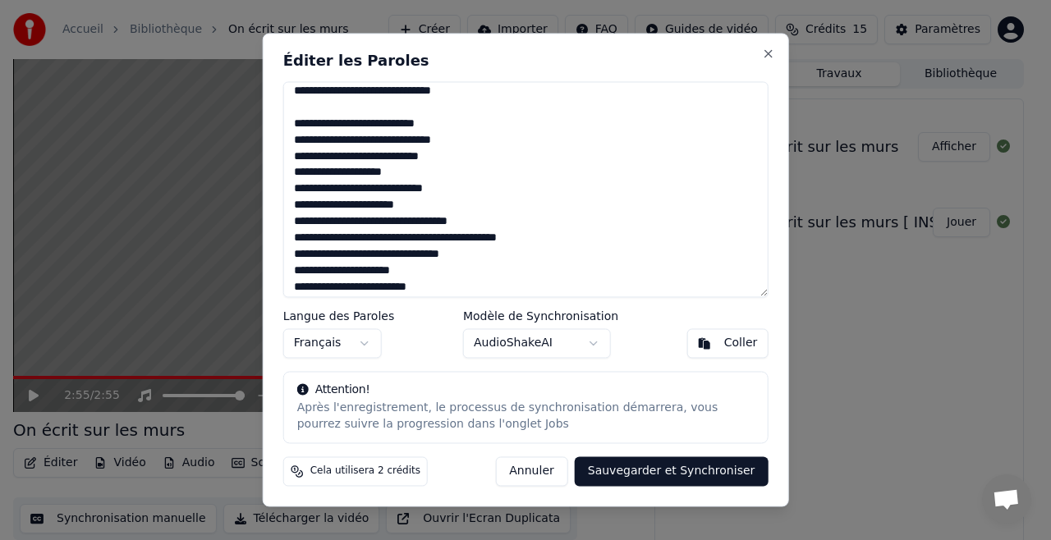
click at [293, 195] on textarea at bounding box center [525, 189] width 485 height 216
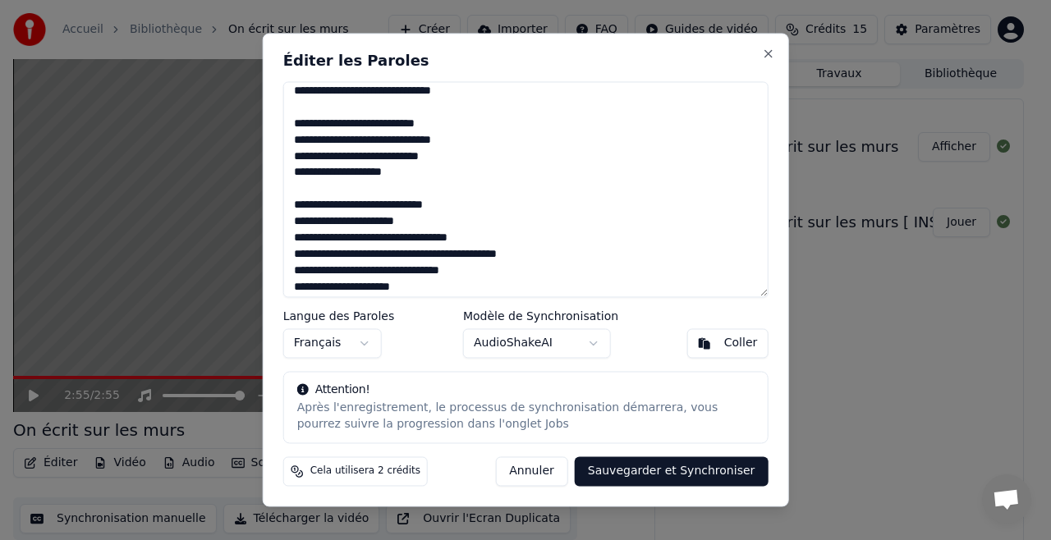
click at [289, 288] on textarea at bounding box center [525, 189] width 485 height 216
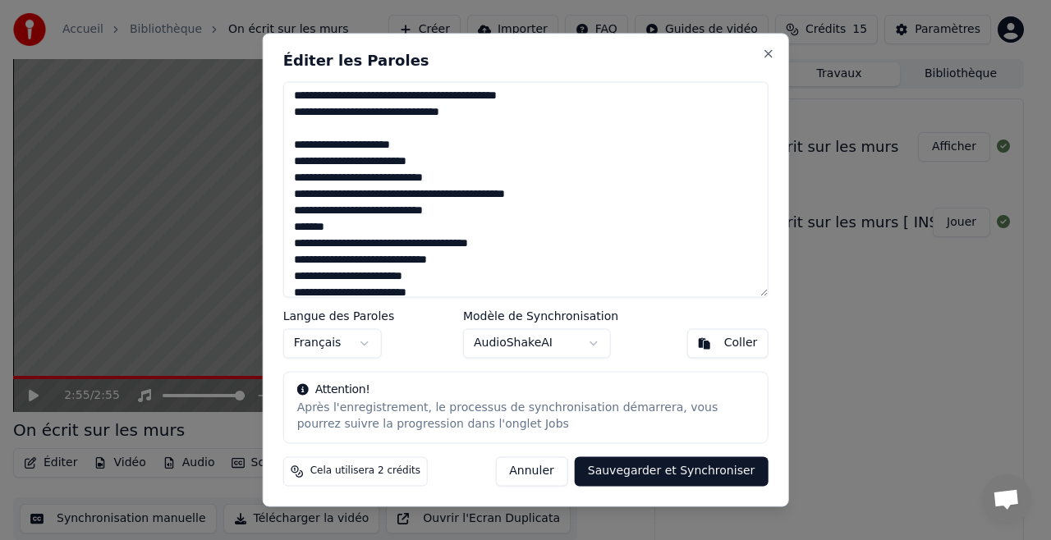
scroll to position [671, 0]
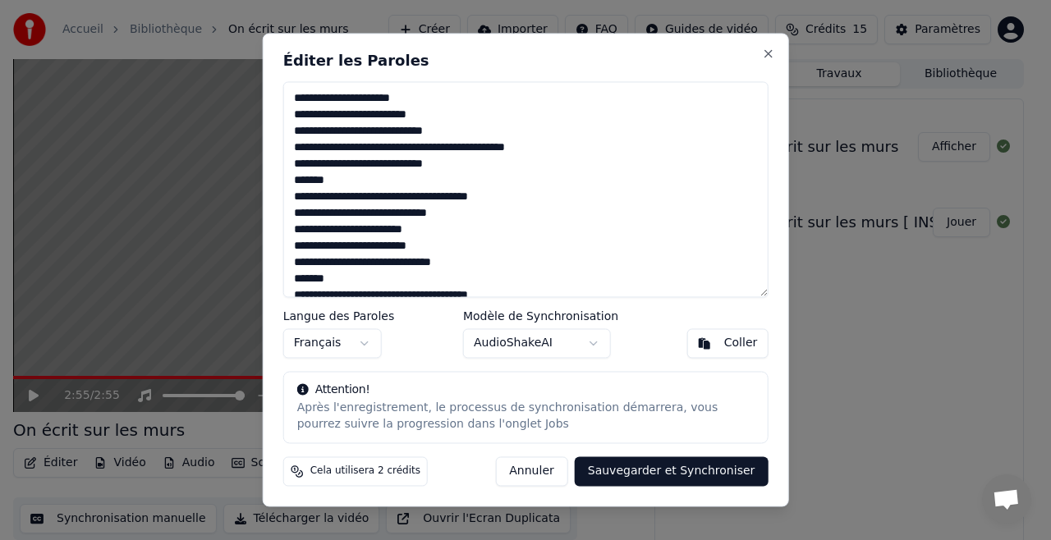
click at [287, 181] on textarea at bounding box center [525, 189] width 485 height 216
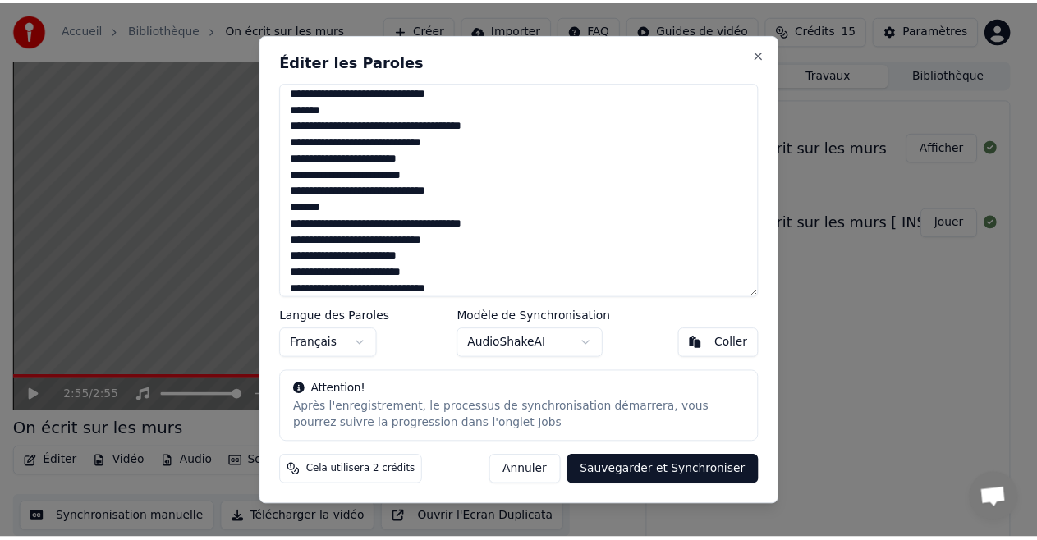
scroll to position [864, 0]
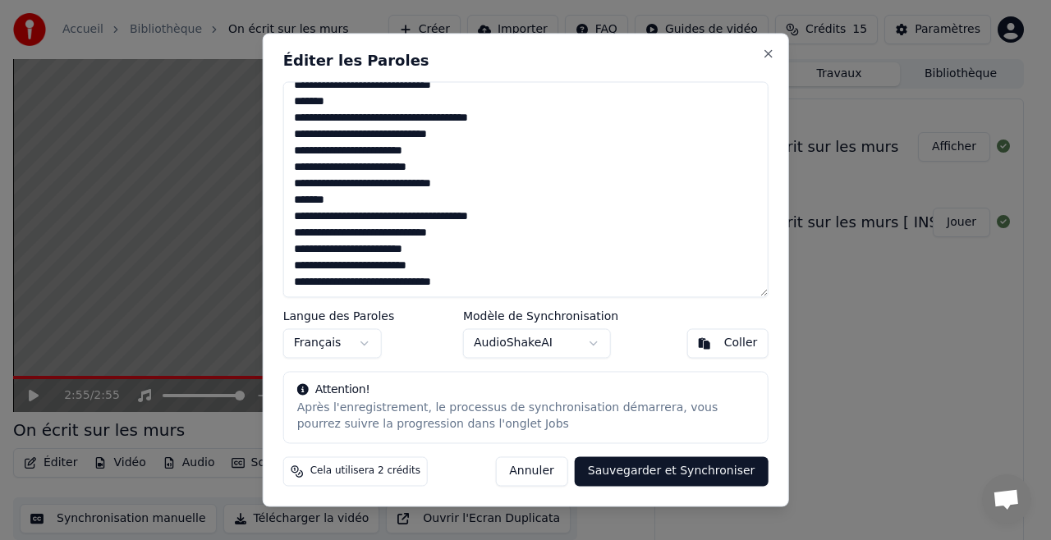
type textarea "**********"
click at [626, 463] on button "Sauvegarder et Synchroniser" at bounding box center [672, 472] width 194 height 30
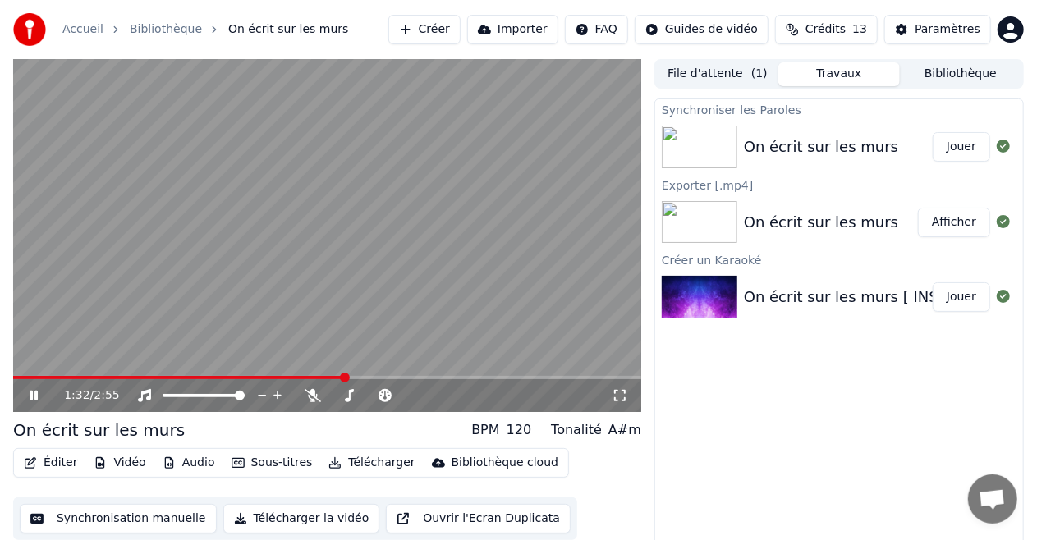
click at [38, 402] on icon at bounding box center [45, 395] width 38 height 13
